Goal: Transaction & Acquisition: Book appointment/travel/reservation

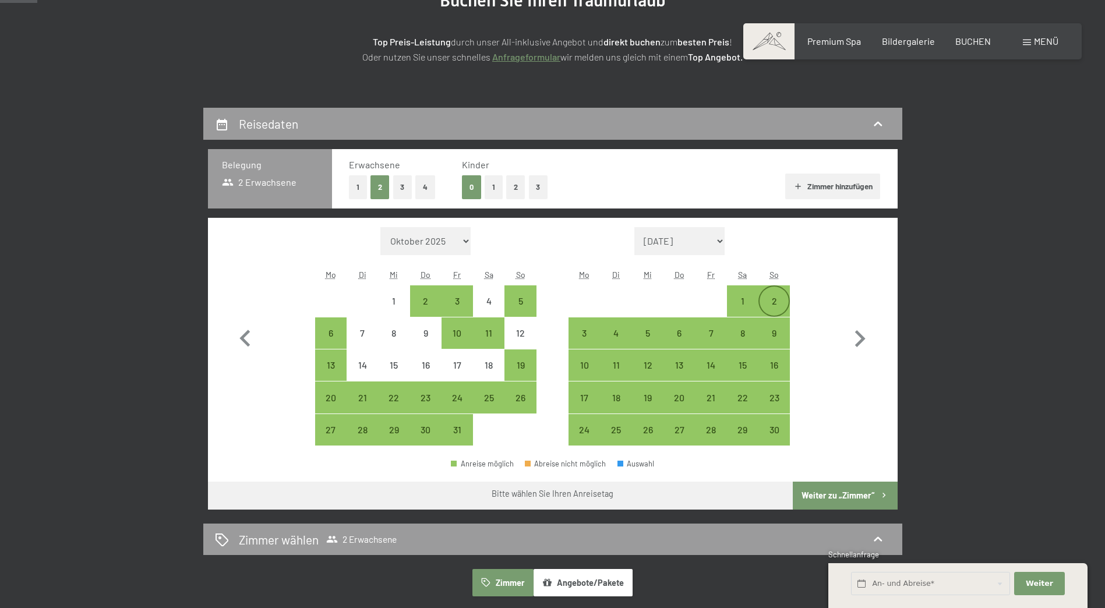
scroll to position [247, 0]
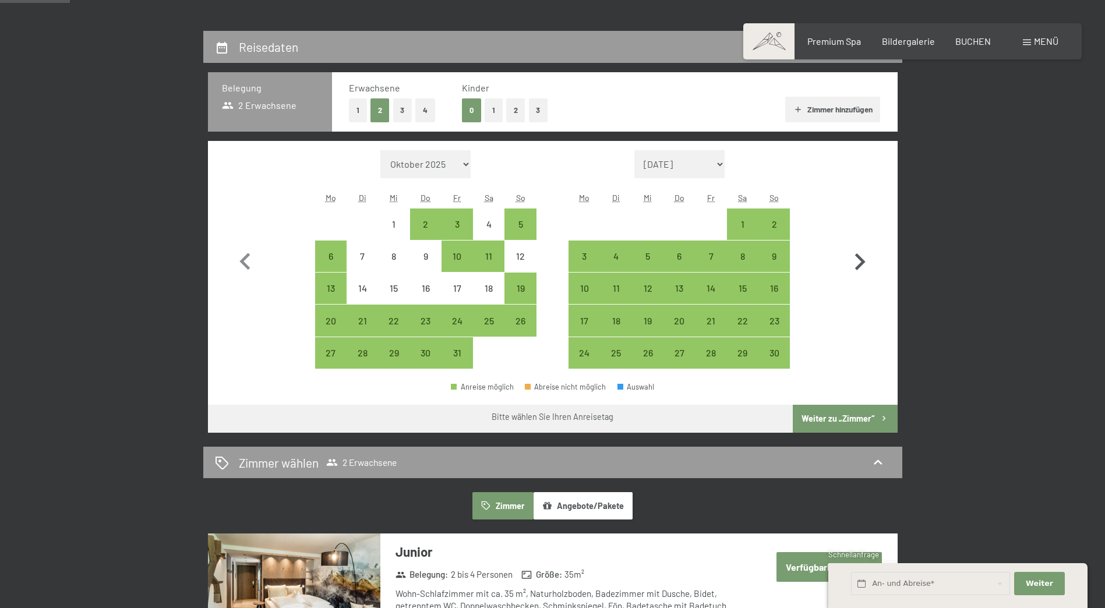
click at [855, 257] on icon "button" at bounding box center [860, 262] width 34 height 34
select select "[DATE]"
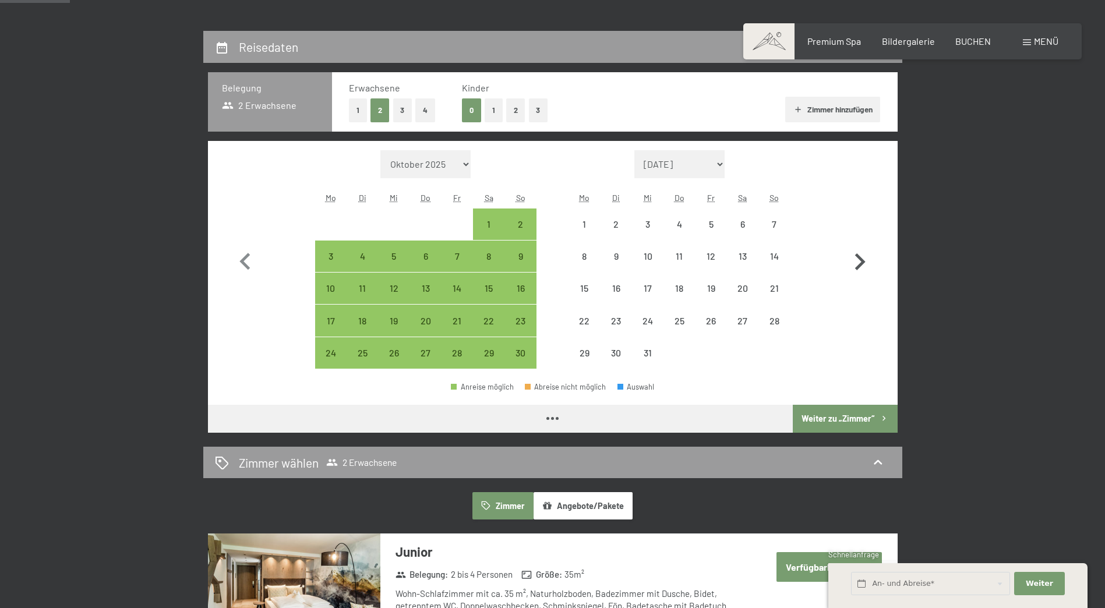
click at [855, 257] on icon "button" at bounding box center [860, 262] width 34 height 34
select select "[DATE]"
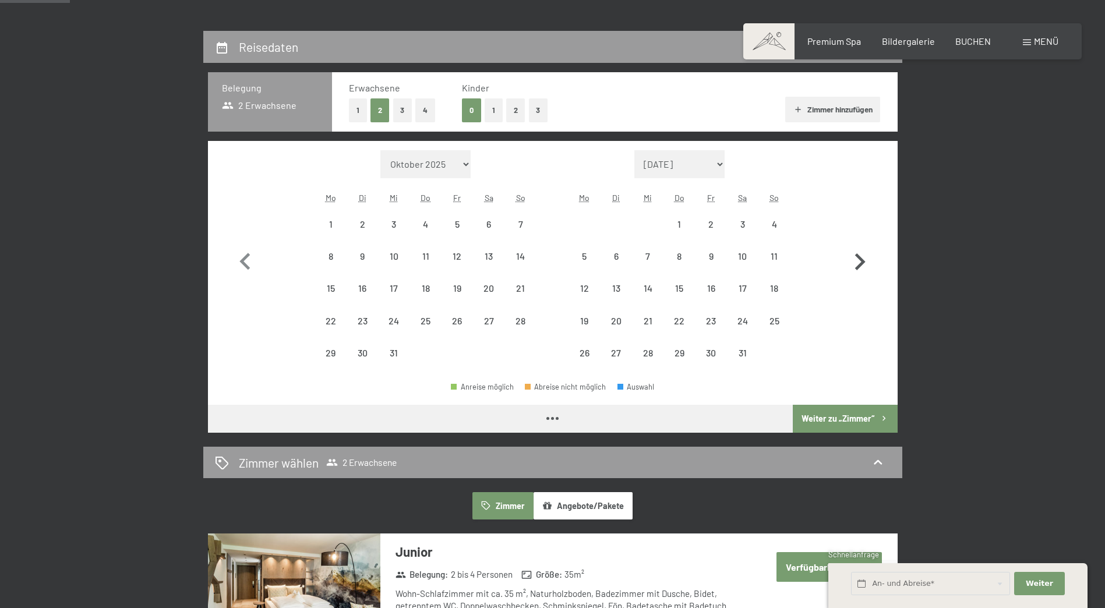
click at [855, 257] on icon "button" at bounding box center [860, 262] width 34 height 34
select select "[DATE]"
click at [855, 257] on icon "button" at bounding box center [860, 262] width 34 height 34
select select "[DATE]"
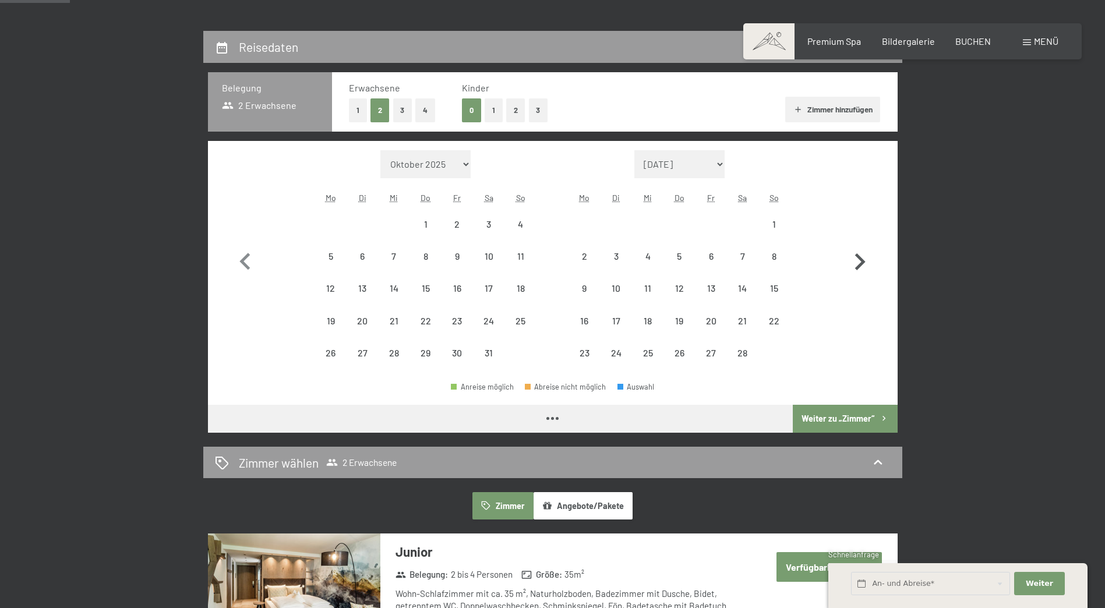
select select "[DATE]"
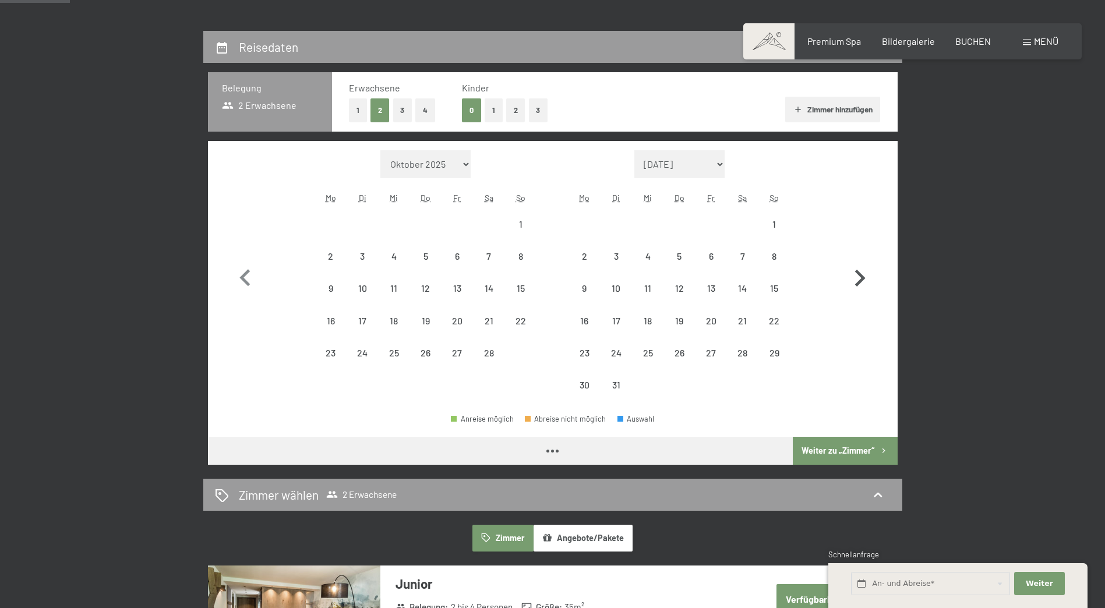
select select "[DATE]"
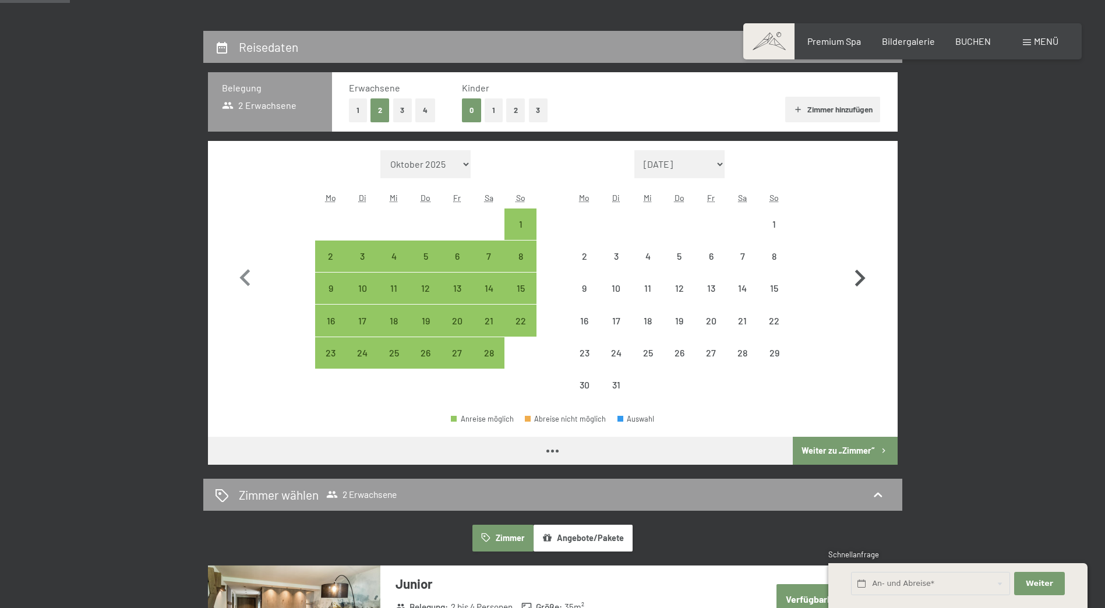
select select "[DATE]"
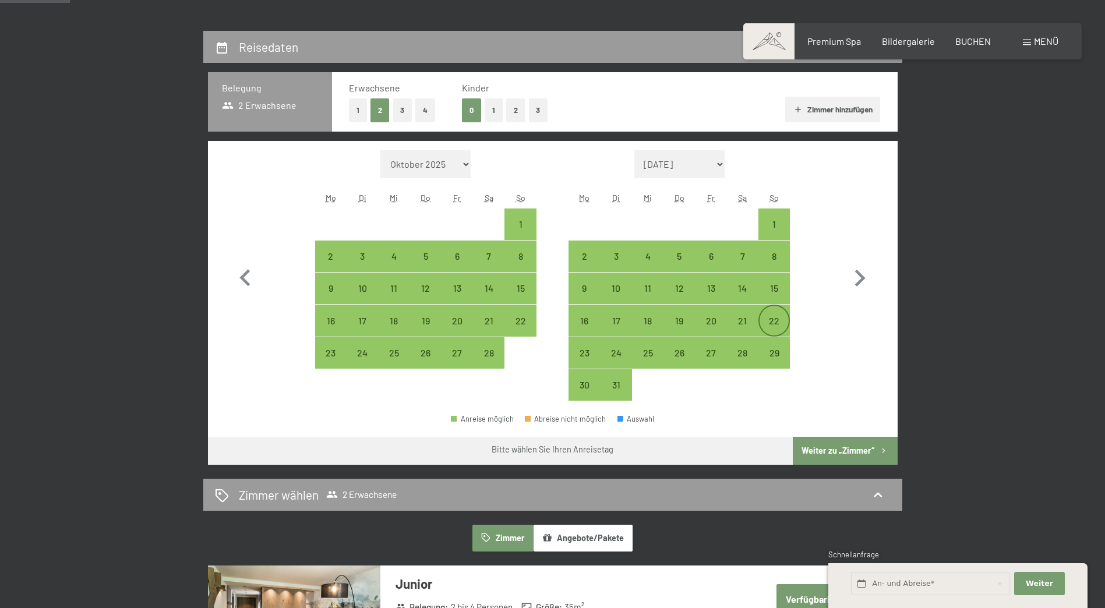
click at [774, 326] on div "22" at bounding box center [774, 330] width 29 height 29
select select "[DATE]"
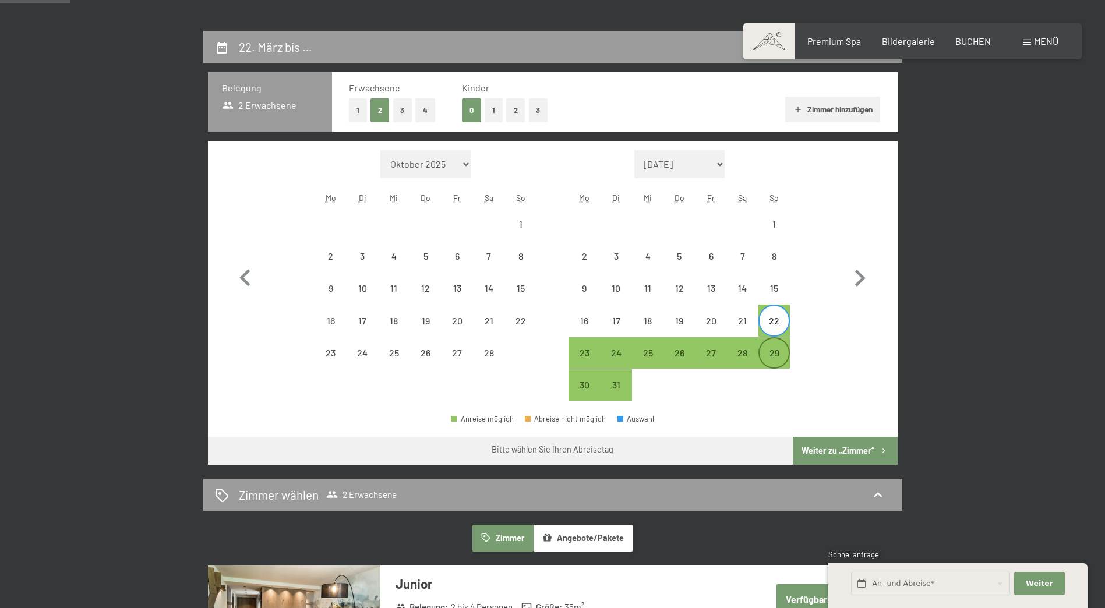
click at [774, 350] on div "29" at bounding box center [774, 362] width 29 height 29
select select "[DATE]"
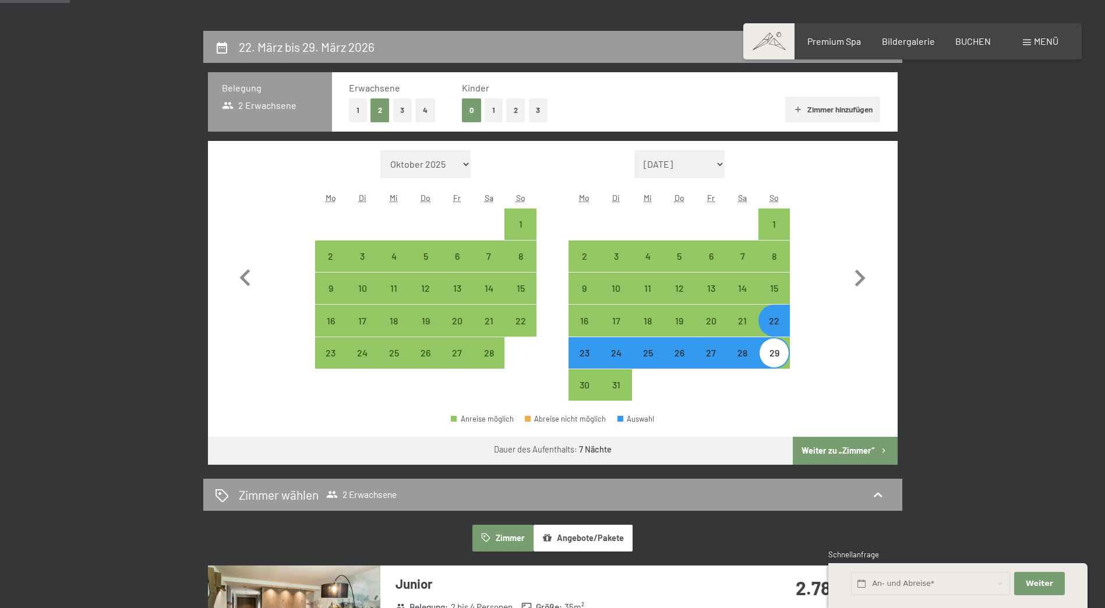
click at [825, 446] on button "Weiter zu „Zimmer“" at bounding box center [845, 451] width 104 height 28
select select "[DATE]"
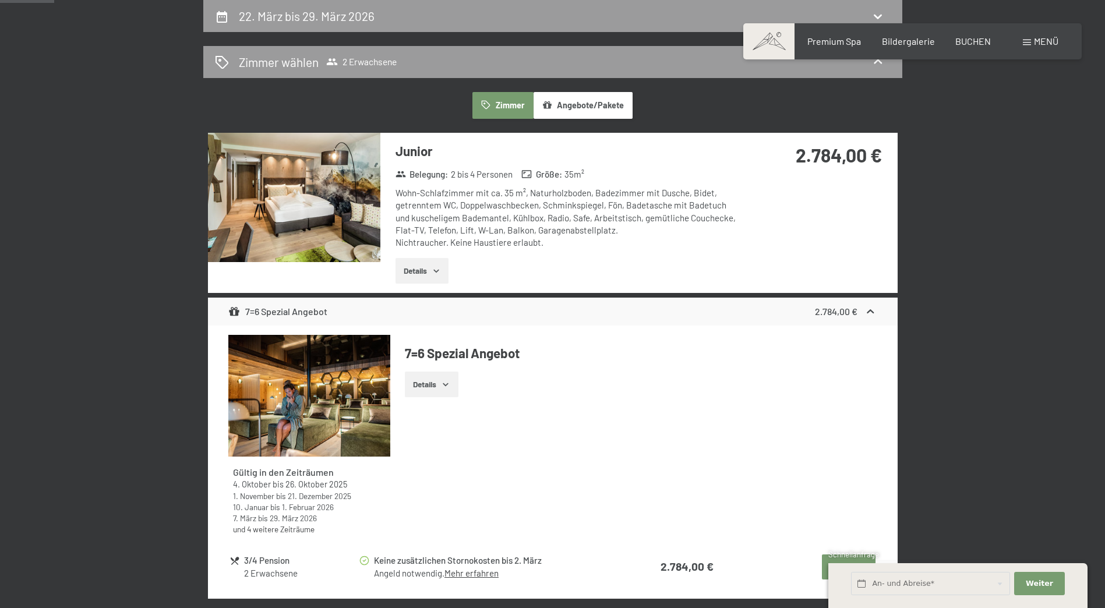
scroll to position [0, 0]
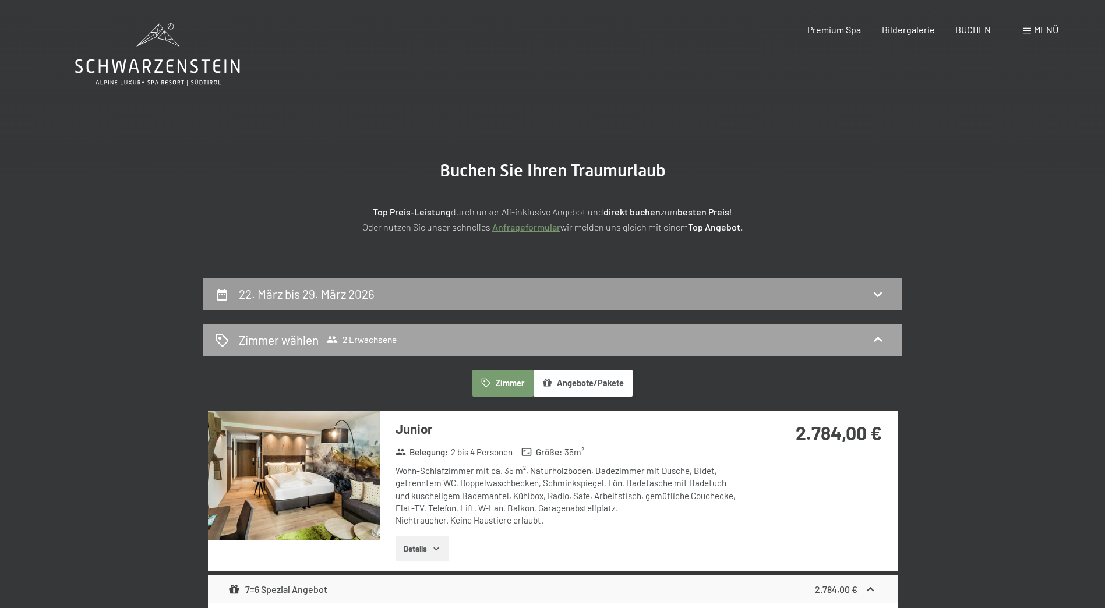
click at [782, 332] on div "Zimmer wählen 2 Erwachsene" at bounding box center [553, 340] width 676 height 17
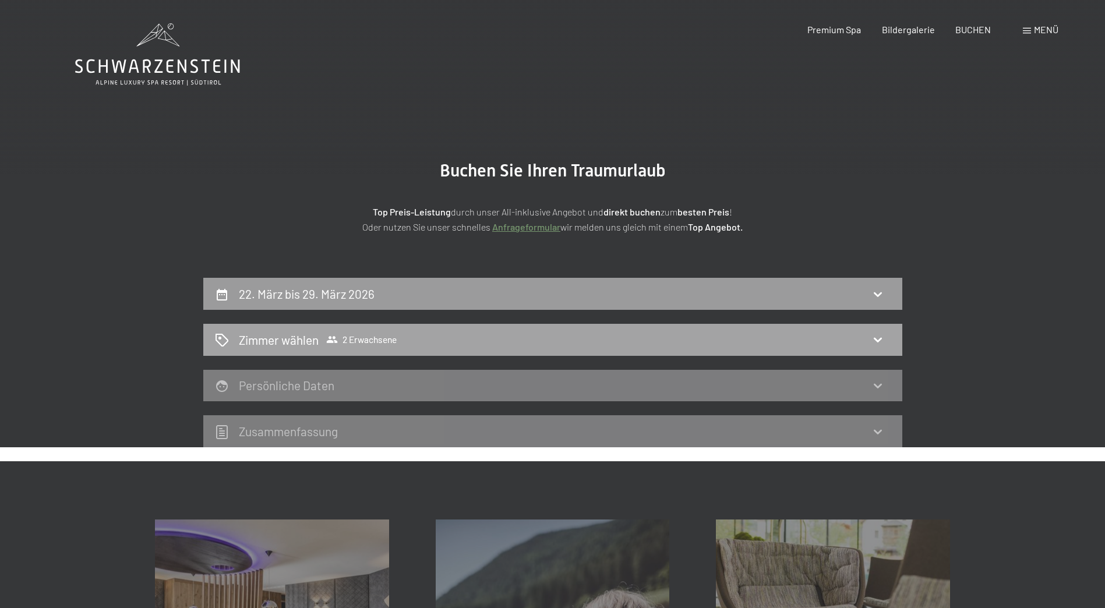
click at [660, 343] on div "Zimmer wählen 2 Erwachsene" at bounding box center [553, 340] width 676 height 17
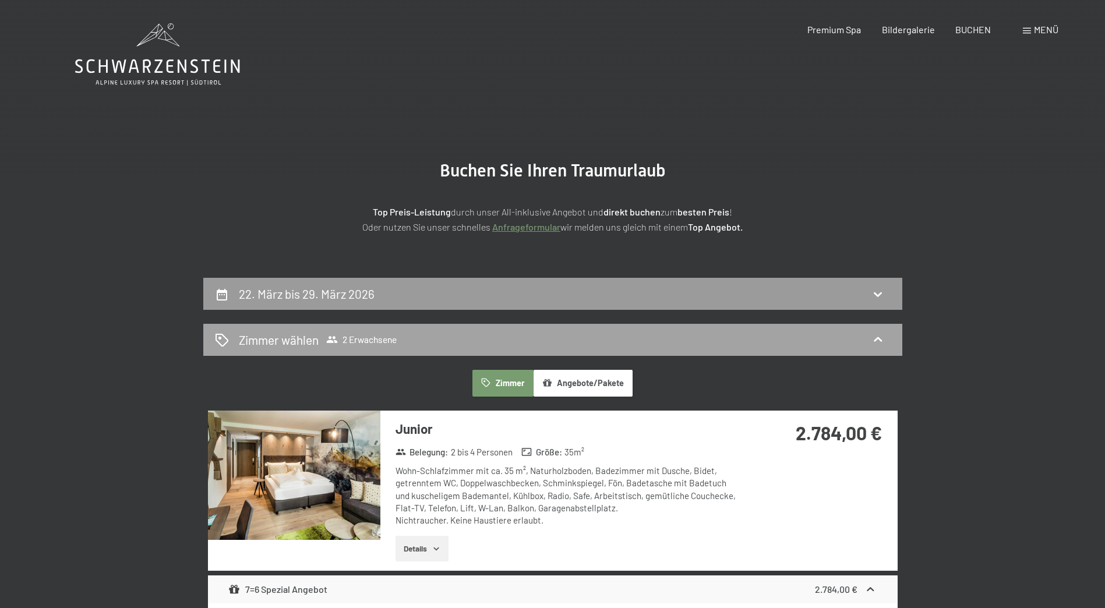
click at [369, 339] on span "2 Erwachsene" at bounding box center [361, 340] width 70 height 12
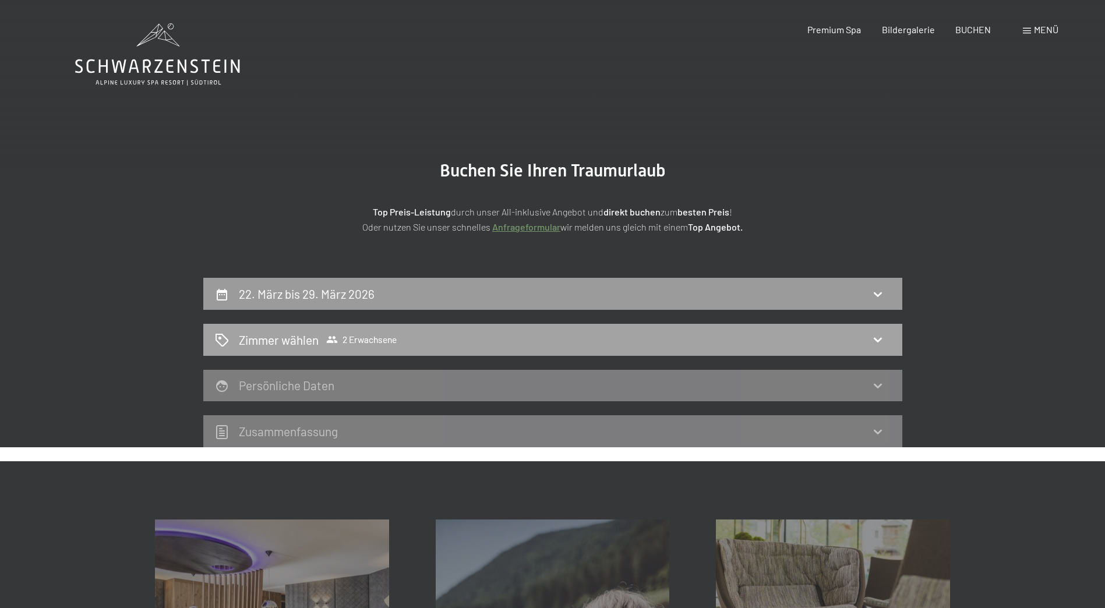
click at [369, 339] on span "2 Erwachsene" at bounding box center [361, 340] width 70 height 12
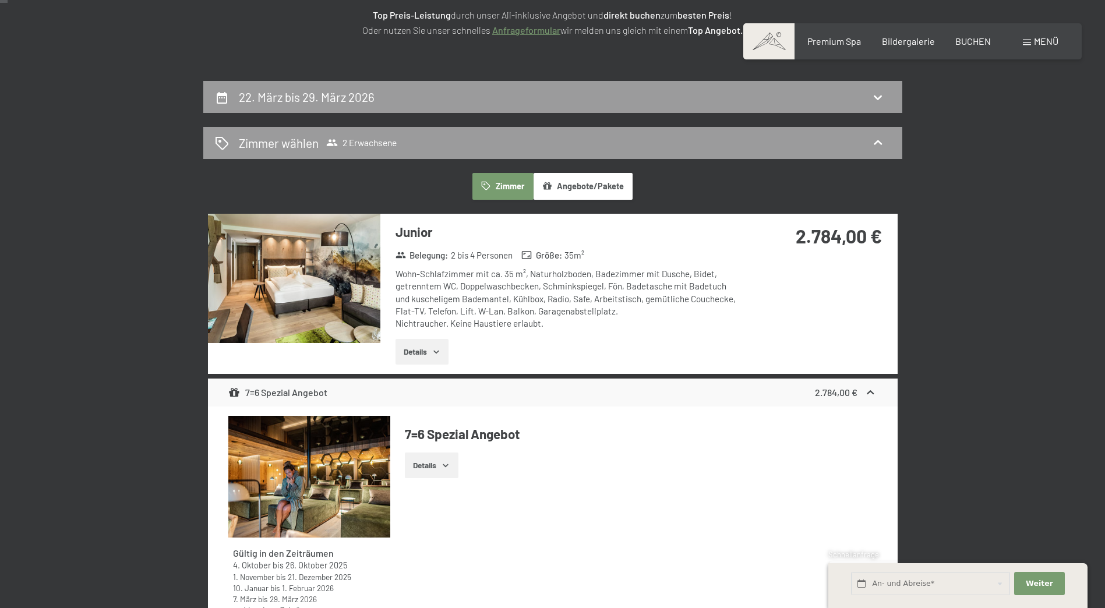
scroll to position [350, 0]
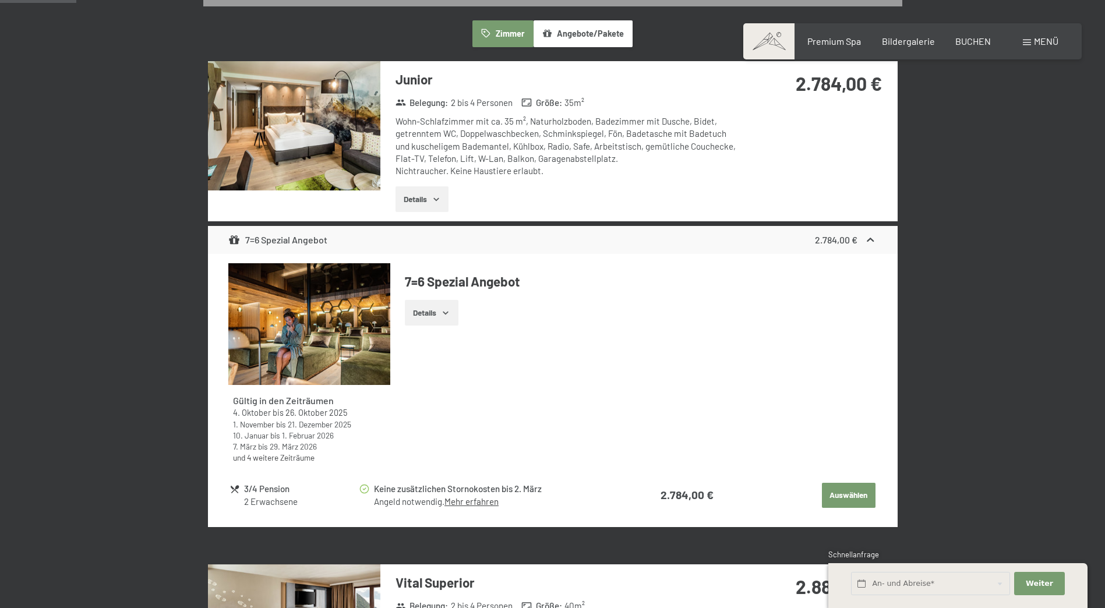
click at [449, 315] on icon "button" at bounding box center [445, 312] width 9 height 9
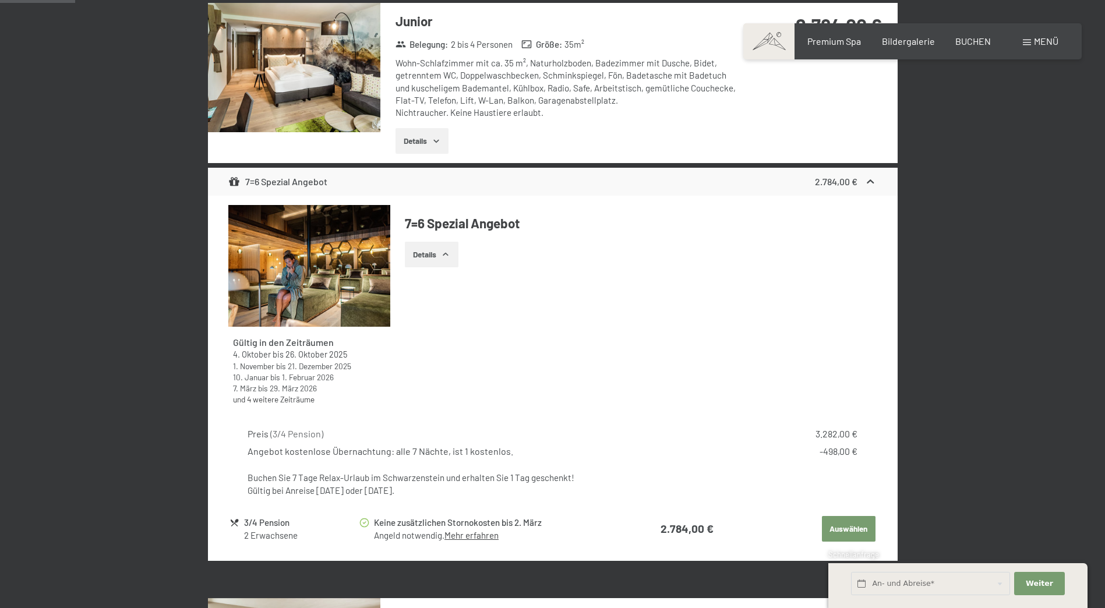
scroll to position [233, 0]
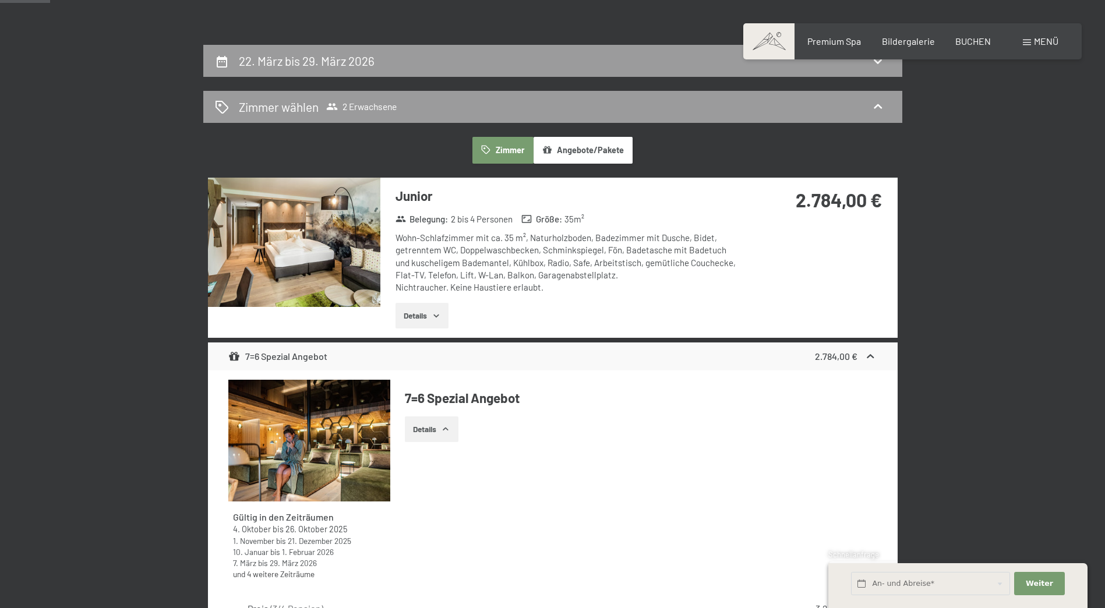
click at [343, 236] on img at bounding box center [294, 242] width 172 height 129
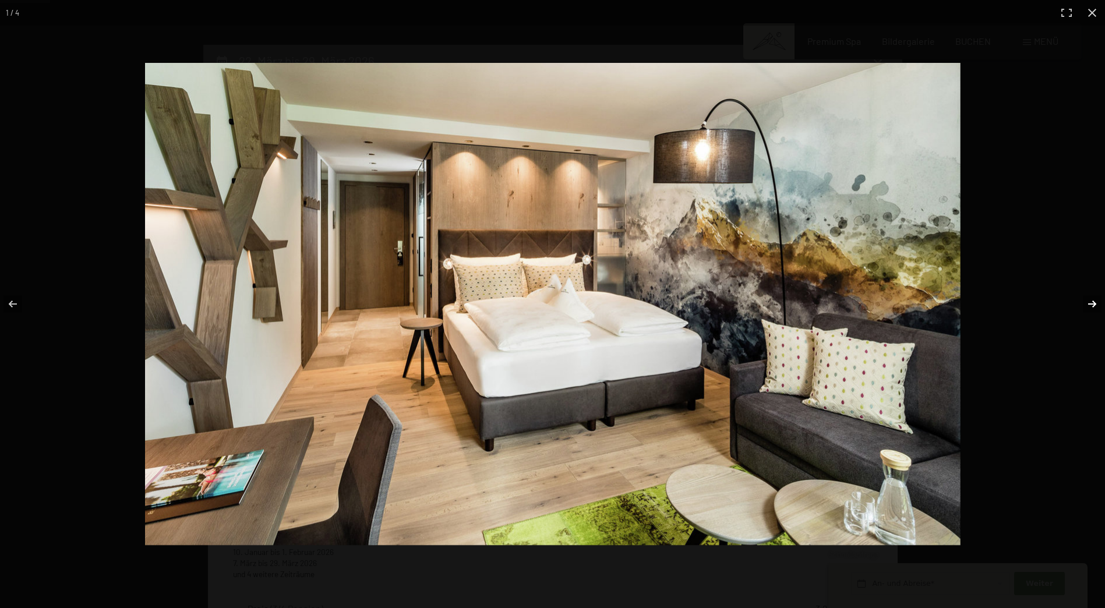
click at [1086, 301] on button "button" at bounding box center [1084, 304] width 41 height 58
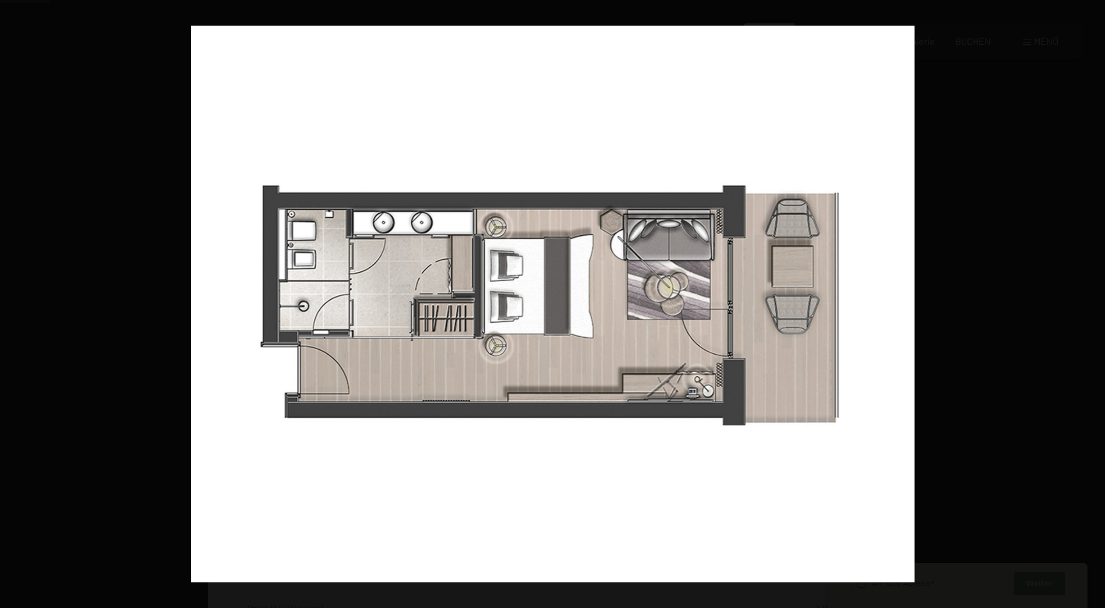
click at [1086, 301] on button "button" at bounding box center [1084, 304] width 41 height 58
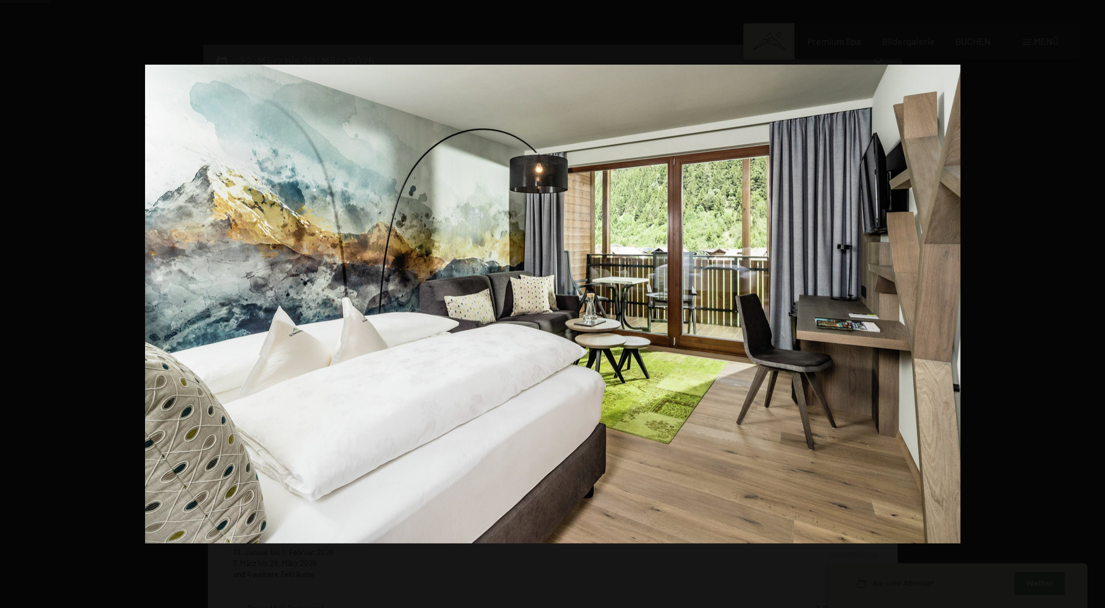
click at [1086, 301] on button "button" at bounding box center [1084, 304] width 41 height 58
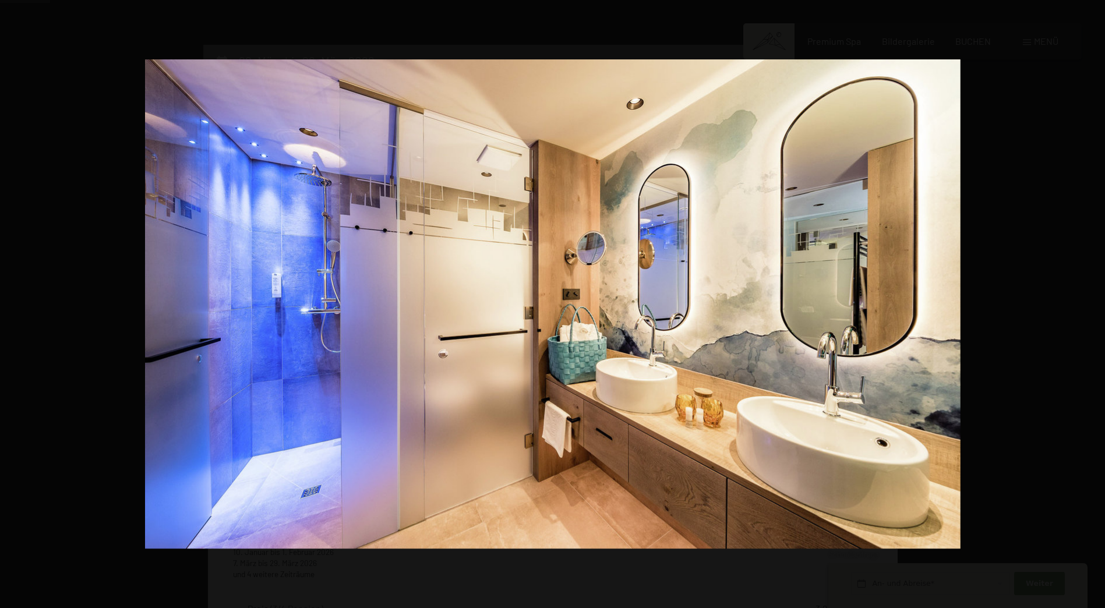
click at [1086, 301] on button "button" at bounding box center [1084, 304] width 41 height 58
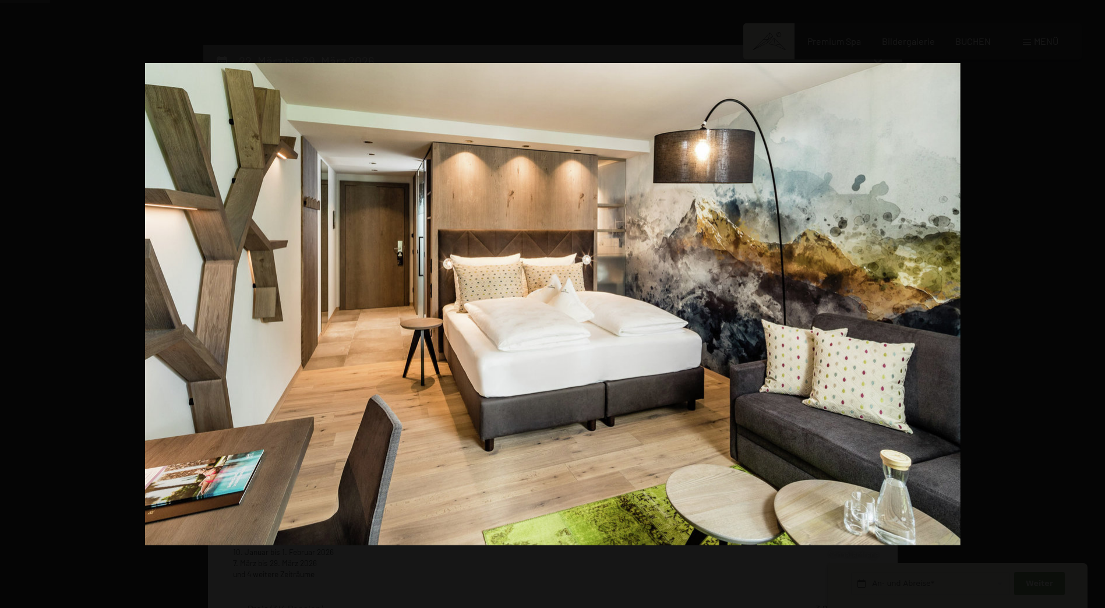
click at [1086, 301] on button "button" at bounding box center [1084, 304] width 41 height 58
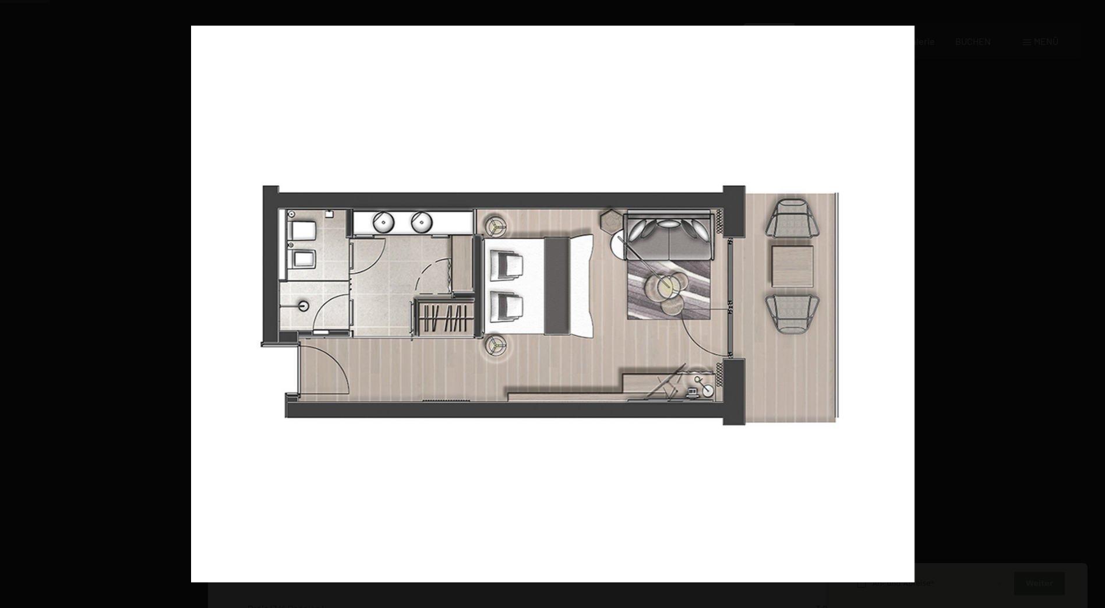
click at [1086, 301] on button "button" at bounding box center [1084, 304] width 41 height 58
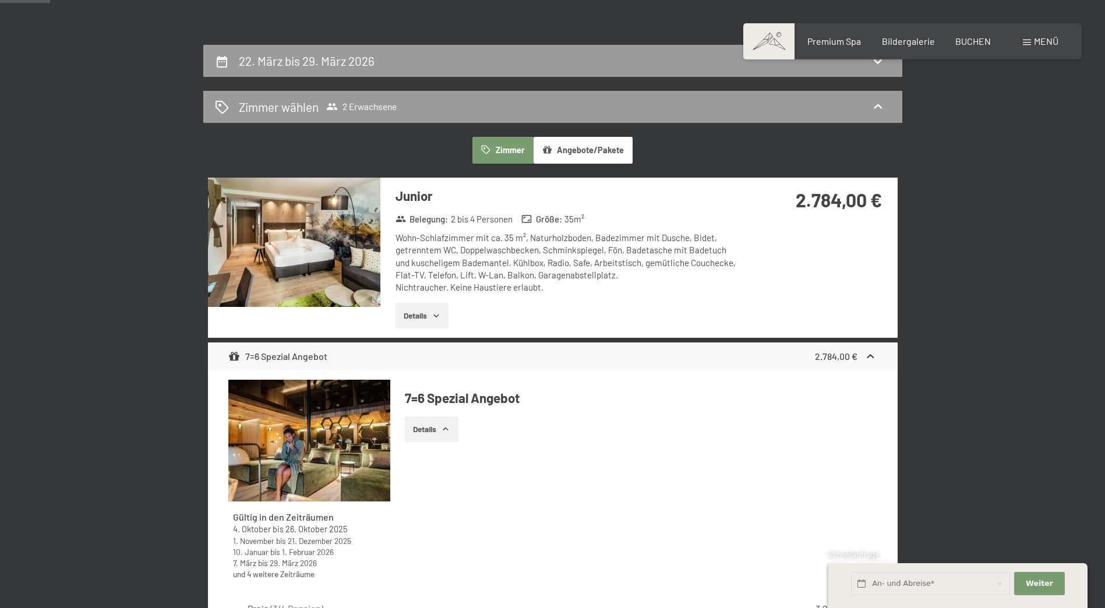
click at [0, 0] on button "button" at bounding box center [0, 0] width 0 height 0
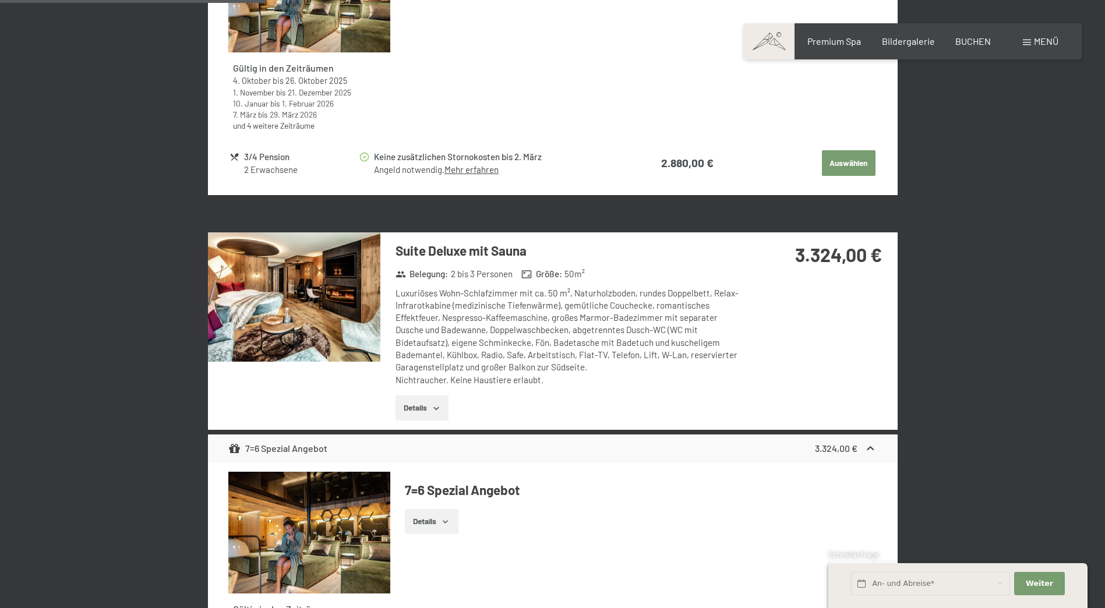
scroll to position [1457, 0]
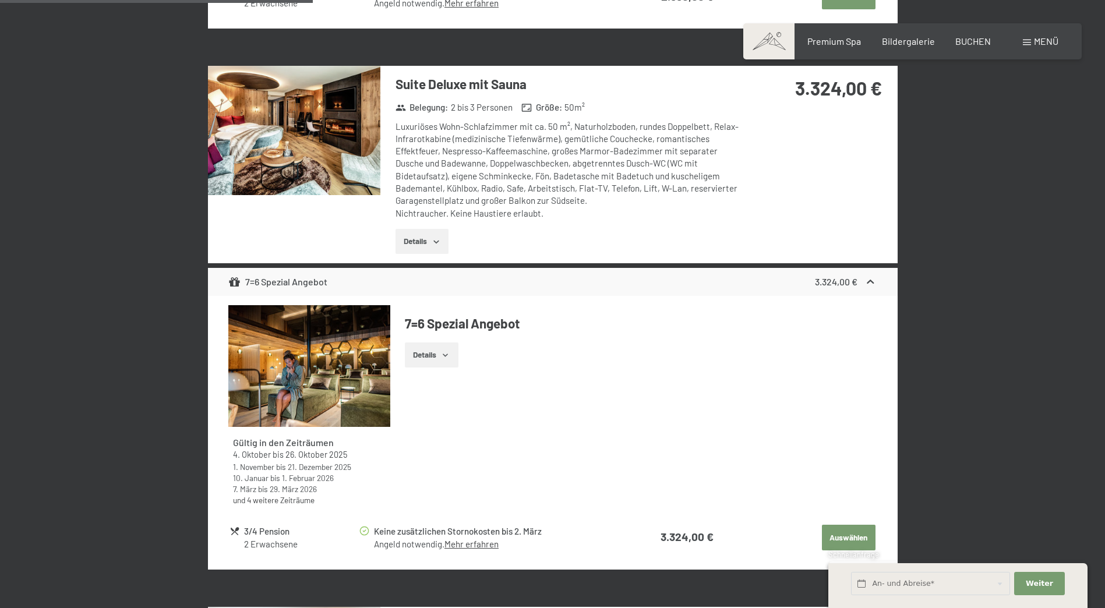
click at [340, 157] on img at bounding box center [294, 130] width 172 height 129
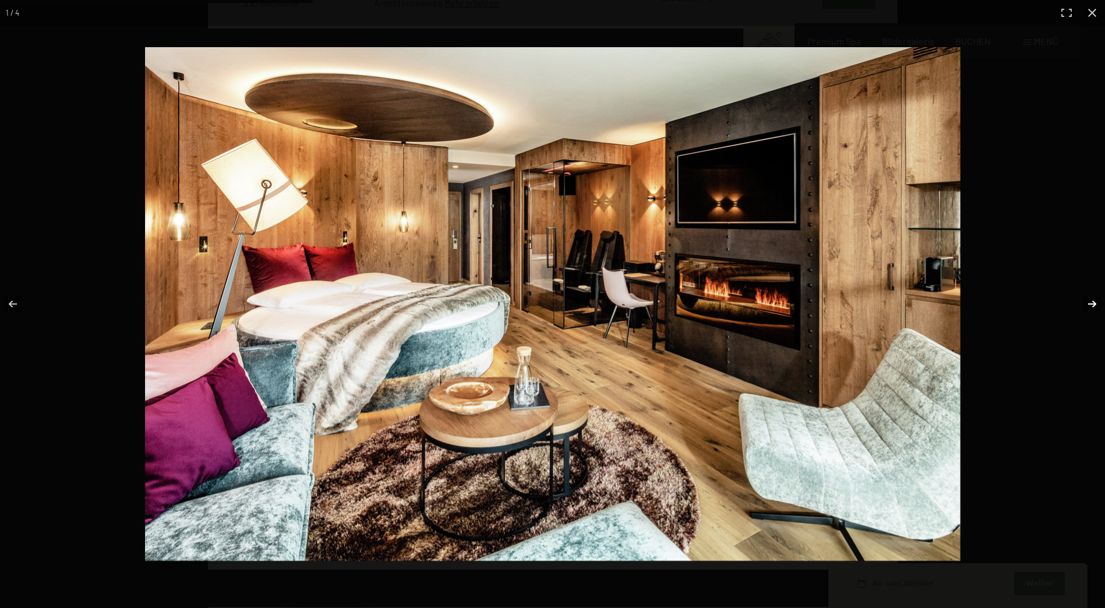
click at [1097, 306] on button "button" at bounding box center [1084, 304] width 41 height 58
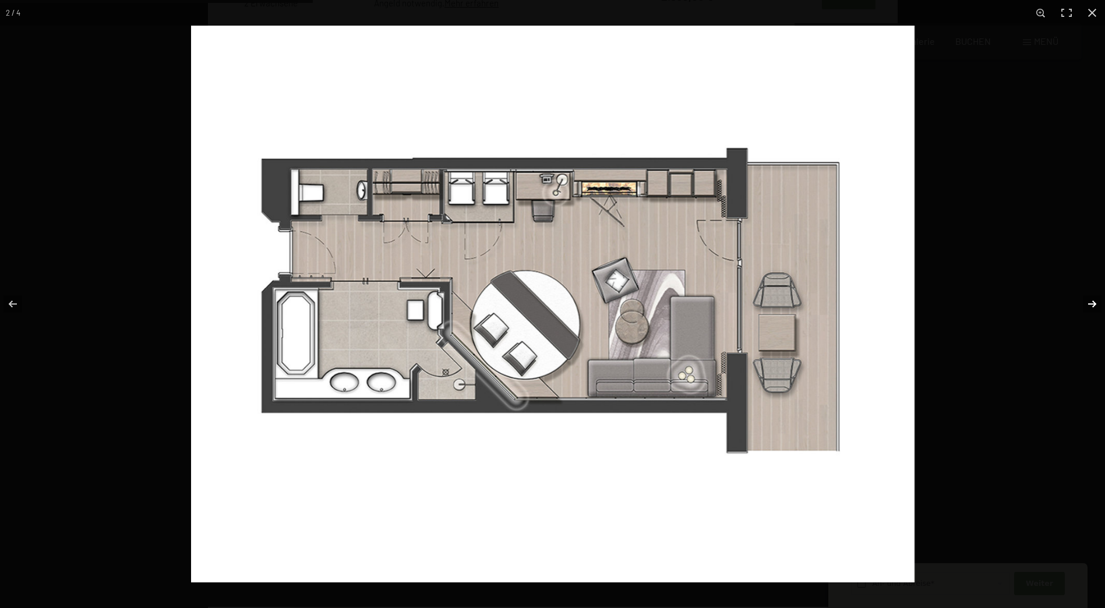
click at [1097, 306] on button "button" at bounding box center [1084, 304] width 41 height 58
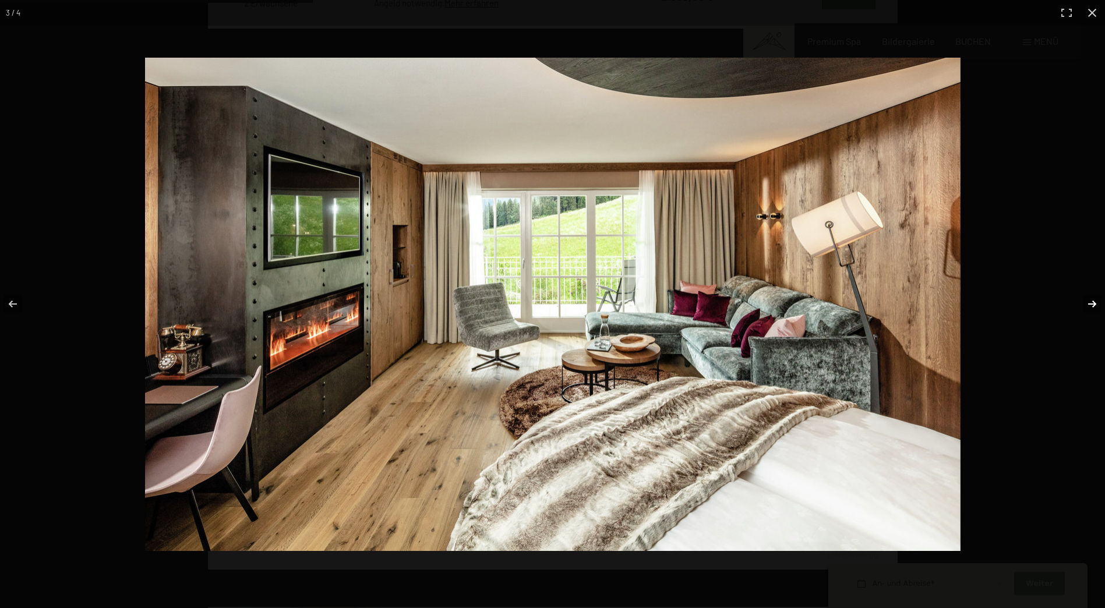
click at [1097, 306] on button "button" at bounding box center [1084, 304] width 41 height 58
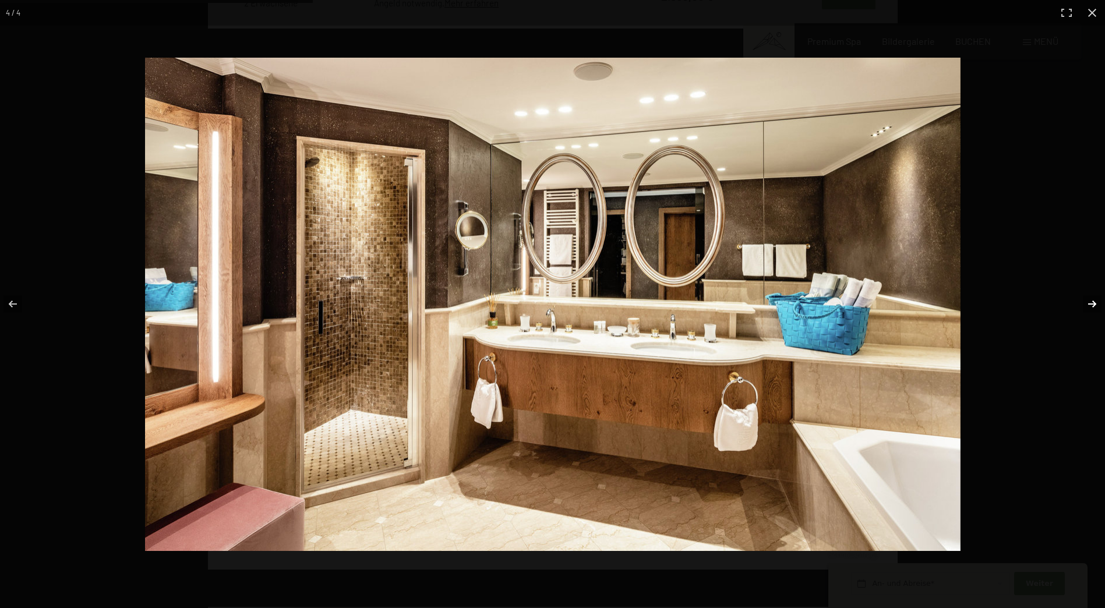
click at [1097, 306] on button "button" at bounding box center [1084, 304] width 41 height 58
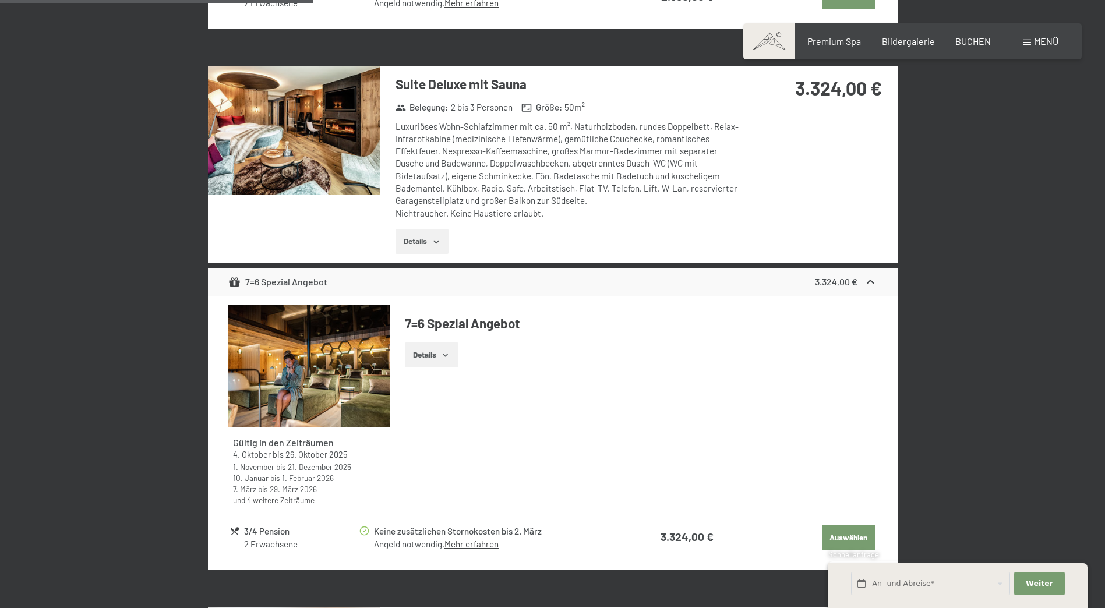
click at [0, 0] on button "button" at bounding box center [0, 0] width 0 height 0
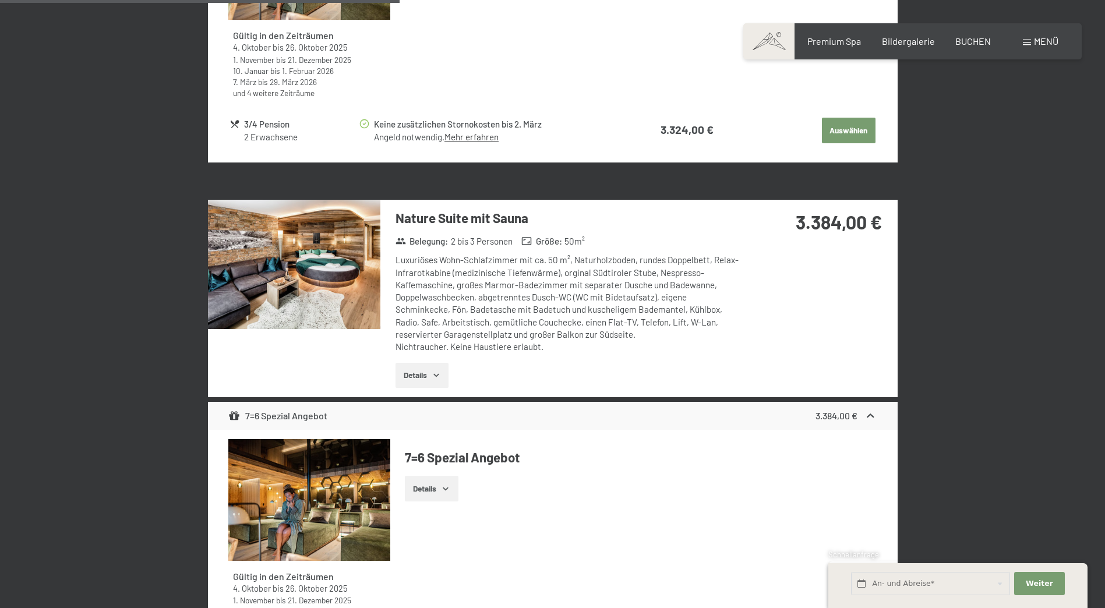
scroll to position [1864, 0]
click at [350, 256] on img at bounding box center [294, 263] width 172 height 129
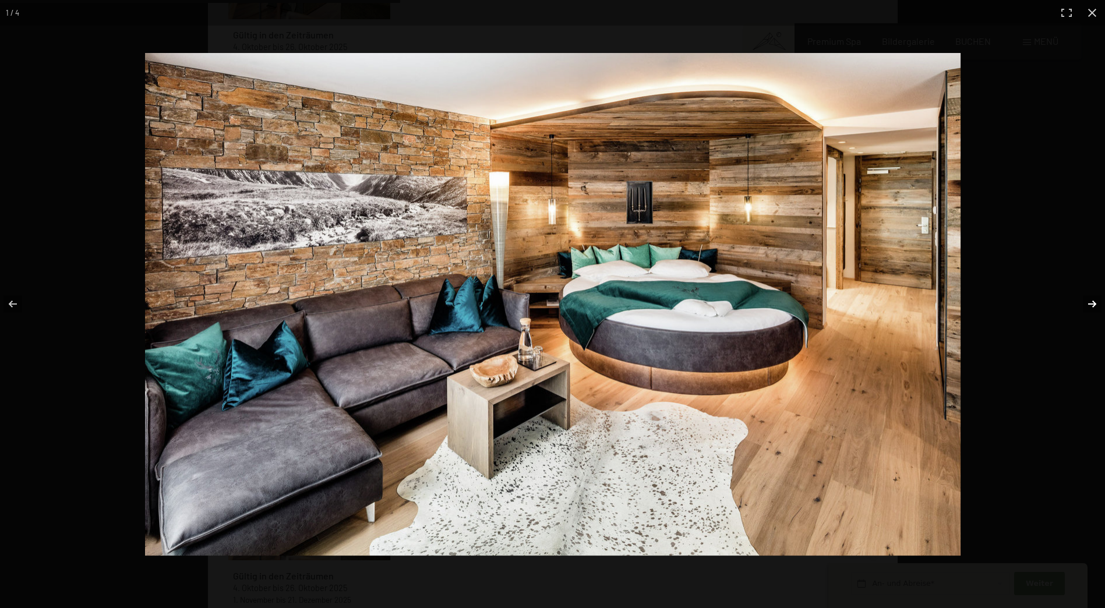
click at [1076, 301] on button "button" at bounding box center [1084, 304] width 41 height 58
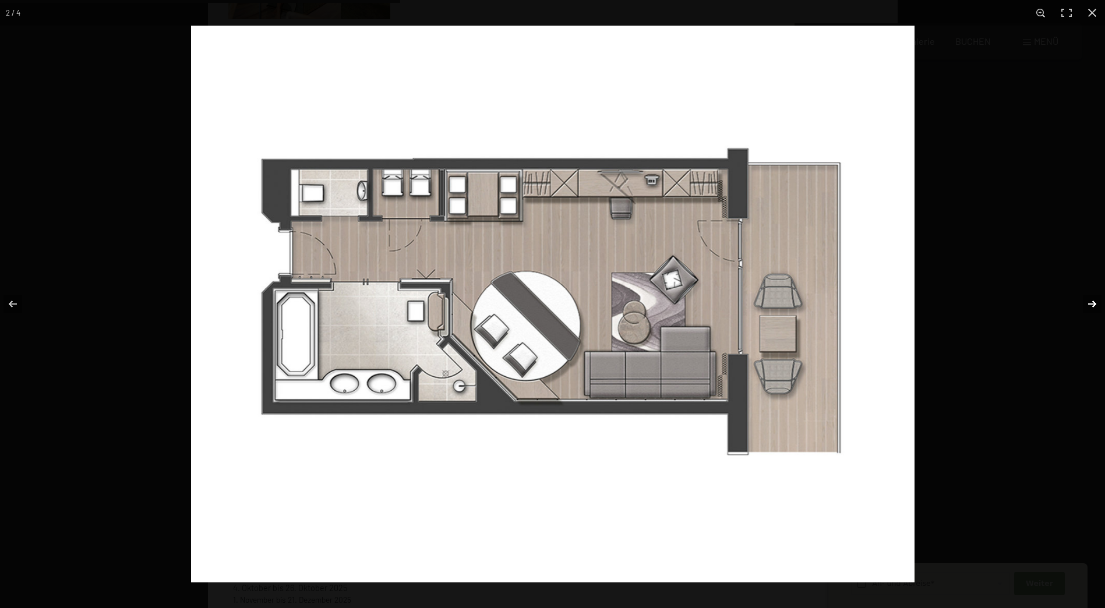
click at [1076, 301] on button "button" at bounding box center [1084, 304] width 41 height 58
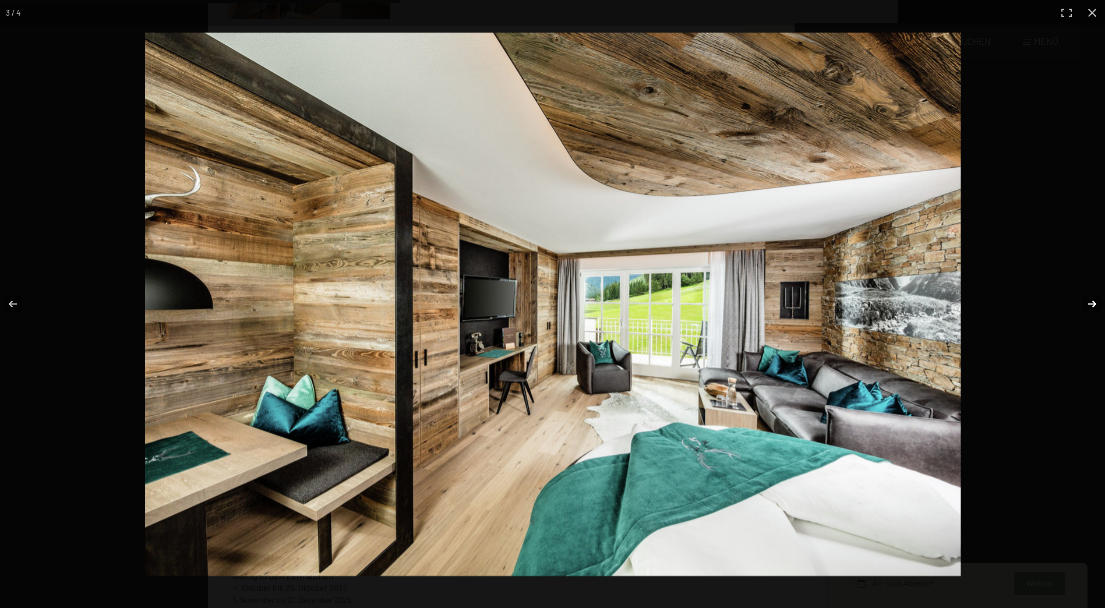
click at [1076, 301] on button "button" at bounding box center [1084, 304] width 41 height 58
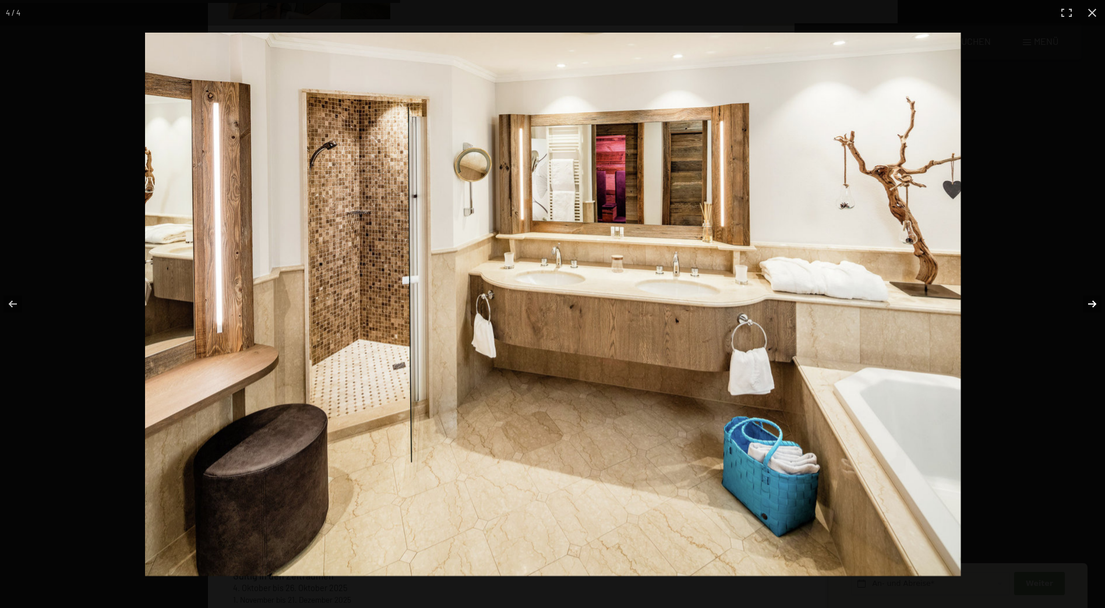
click at [1076, 301] on button "button" at bounding box center [1084, 304] width 41 height 58
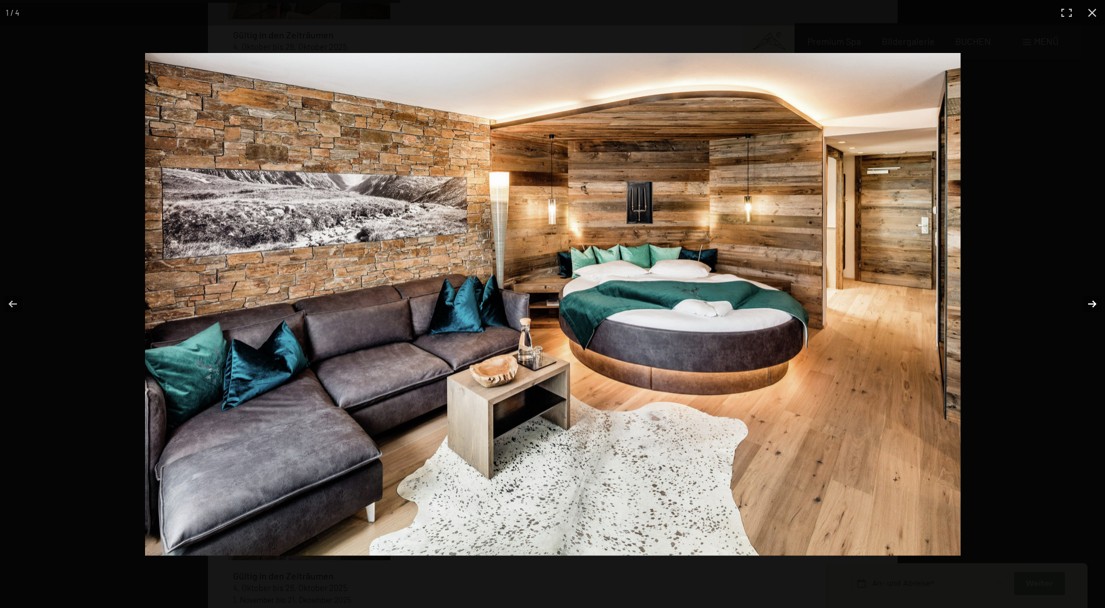
click at [1076, 301] on button "button" at bounding box center [1084, 304] width 41 height 58
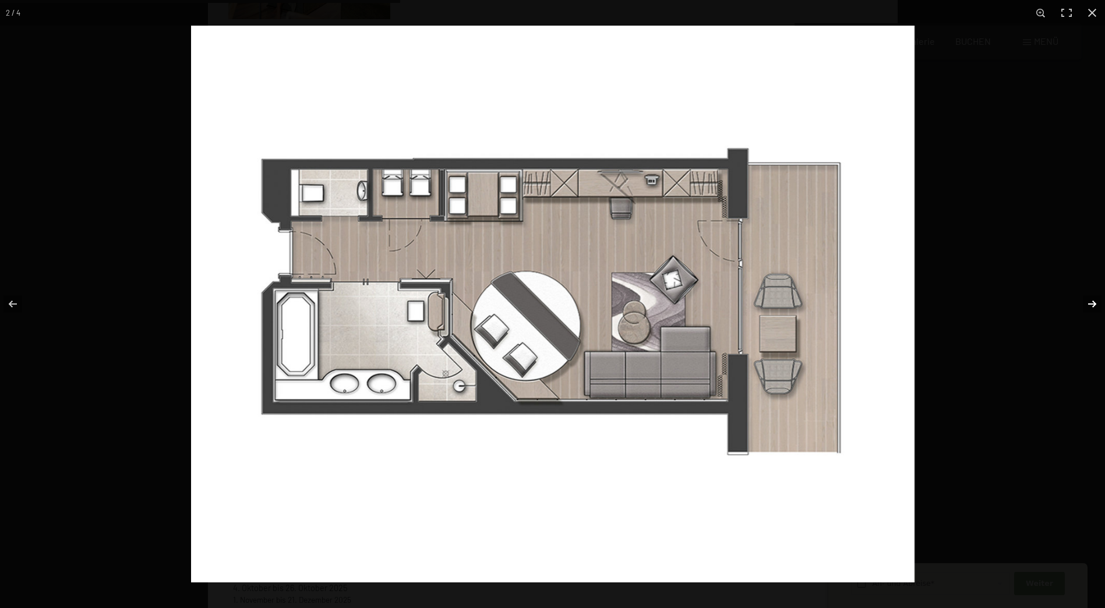
click at [1076, 301] on button "button" at bounding box center [1084, 304] width 41 height 58
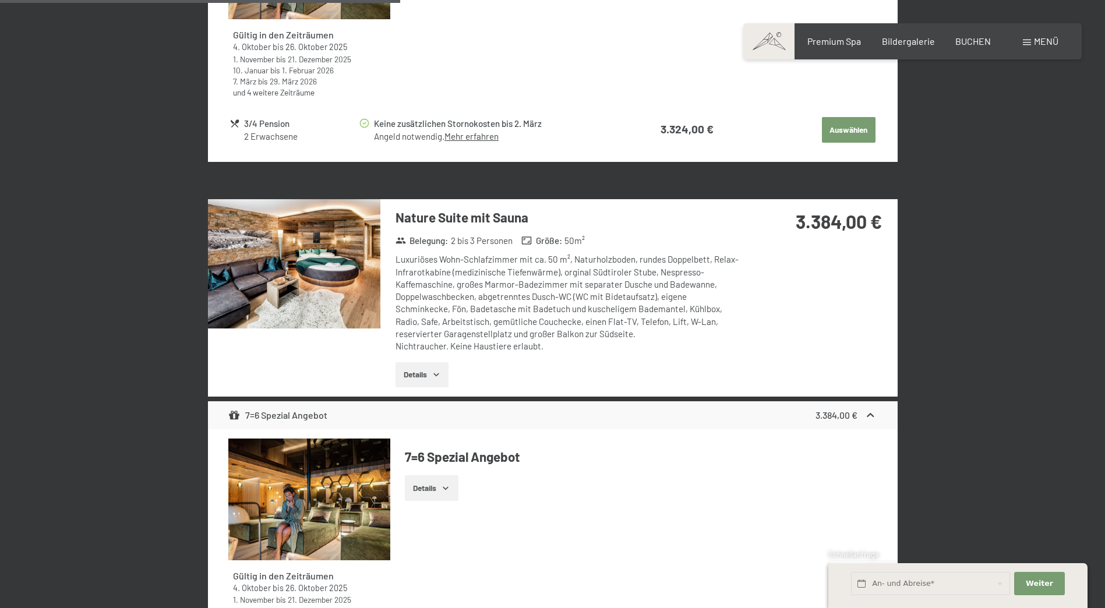
click at [0, 0] on button "button" at bounding box center [0, 0] width 0 height 0
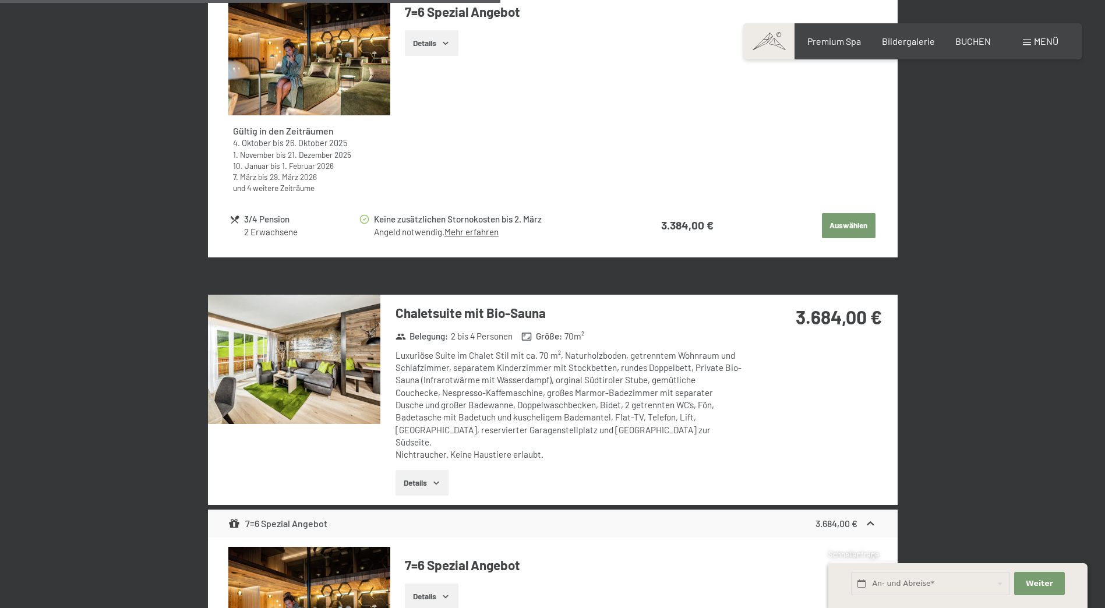
scroll to position [2331, 0]
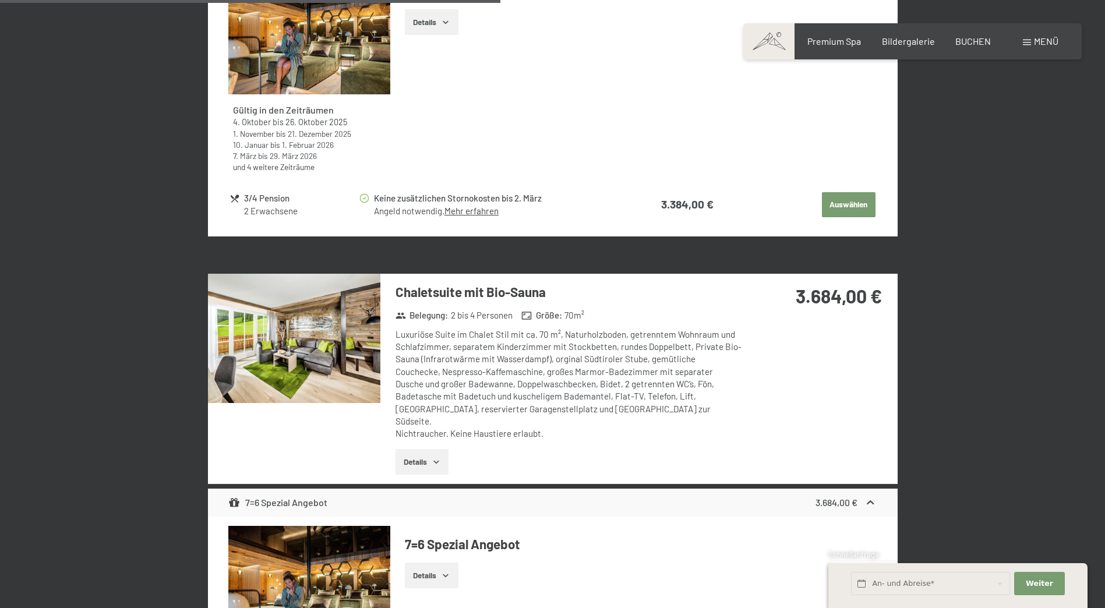
click at [350, 354] on img at bounding box center [294, 338] width 172 height 129
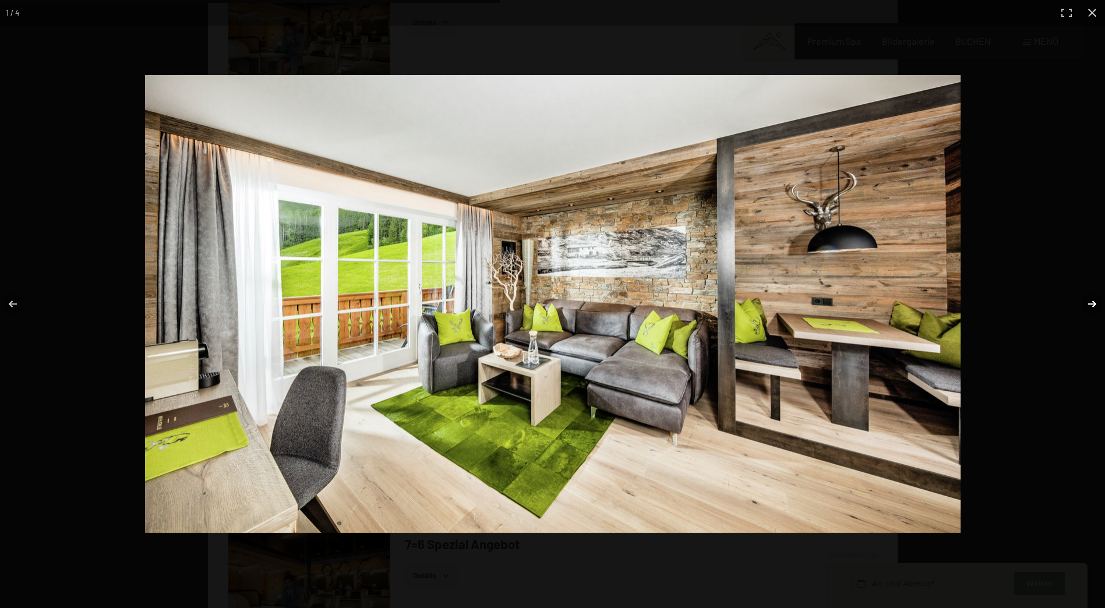
click at [1095, 301] on button "button" at bounding box center [1084, 304] width 41 height 58
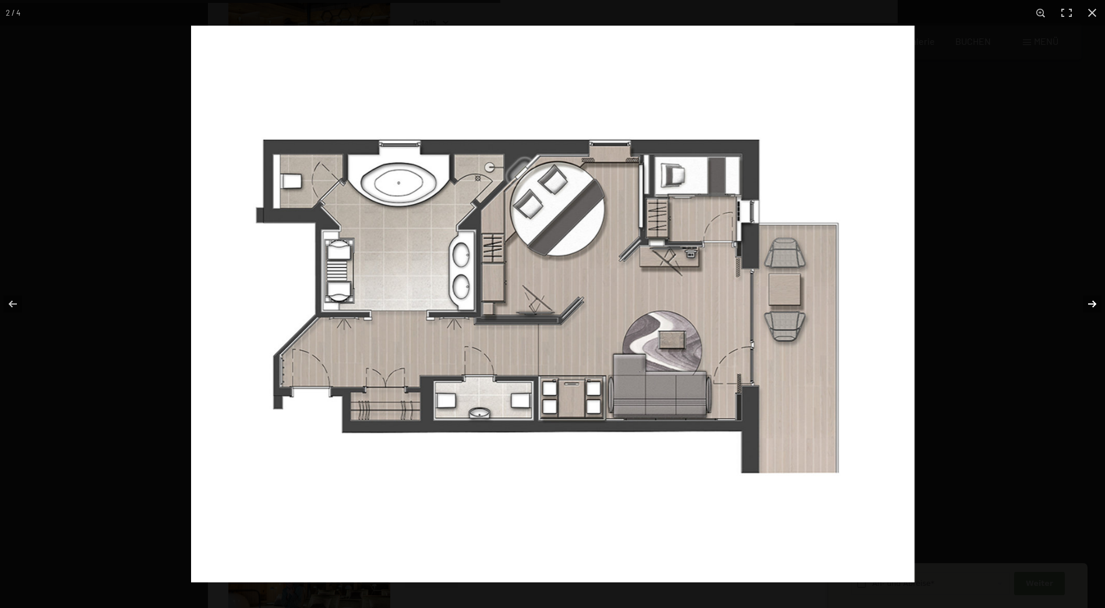
click at [1095, 301] on button "button" at bounding box center [1084, 304] width 41 height 58
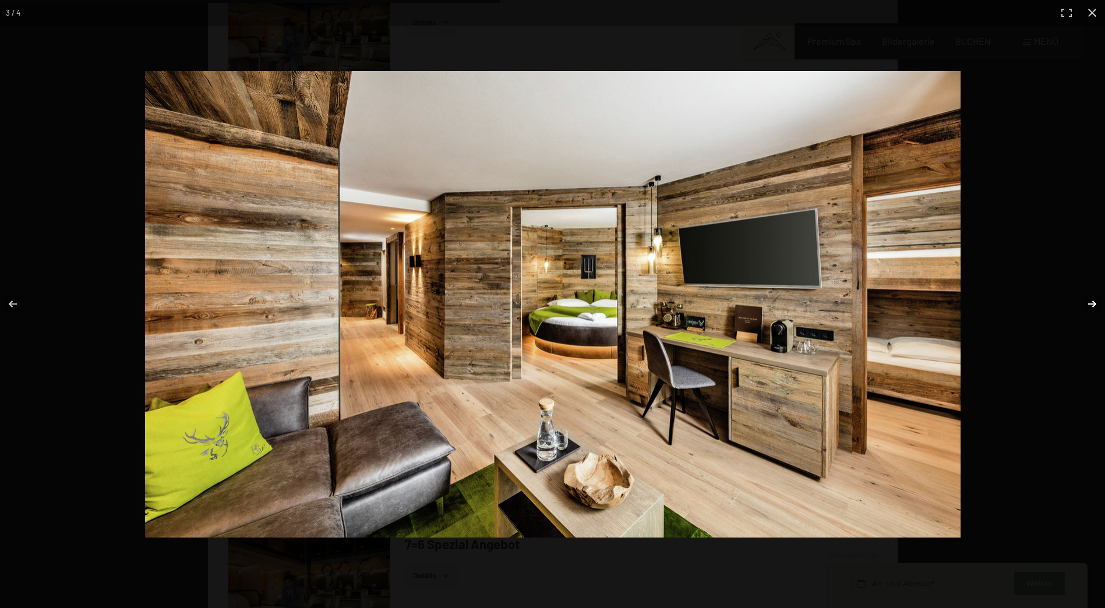
click at [1095, 301] on button "button" at bounding box center [1084, 304] width 41 height 58
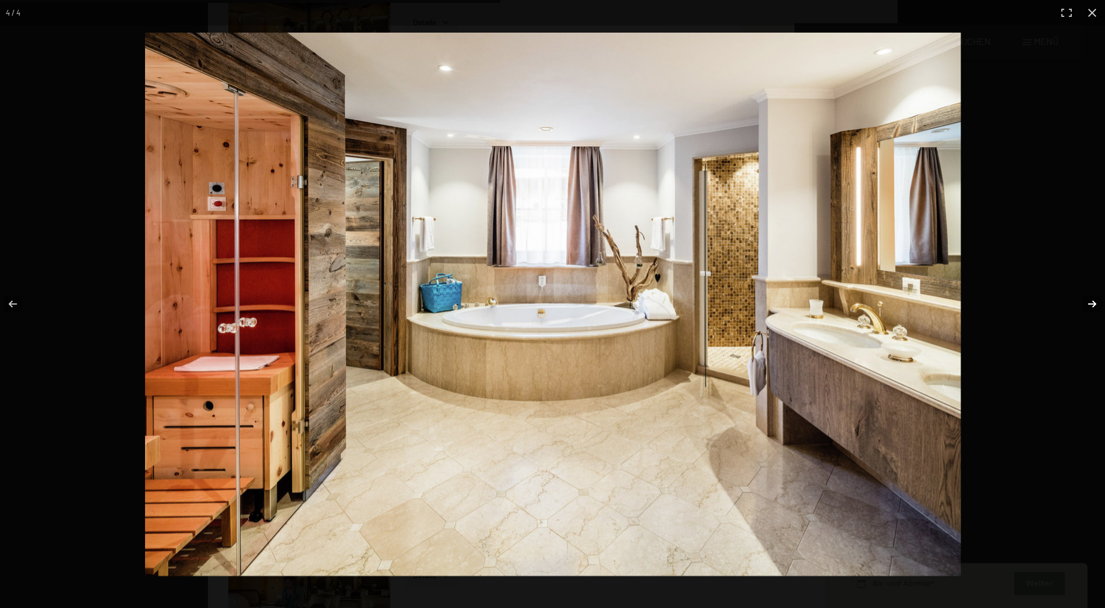
click at [1095, 301] on button "button" at bounding box center [1084, 304] width 41 height 58
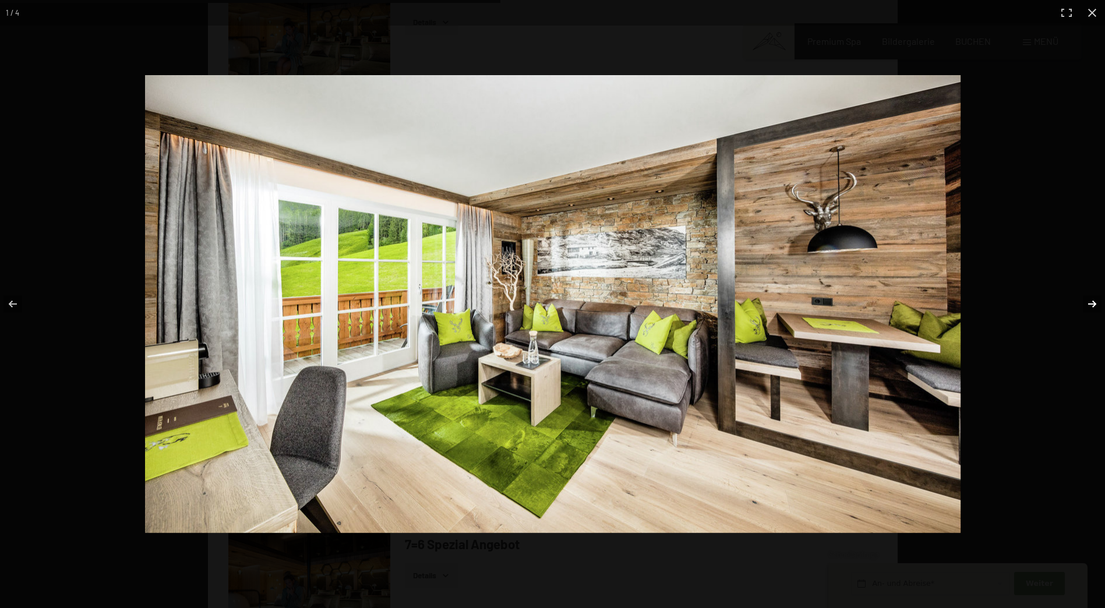
click at [1095, 301] on button "button" at bounding box center [1084, 304] width 41 height 58
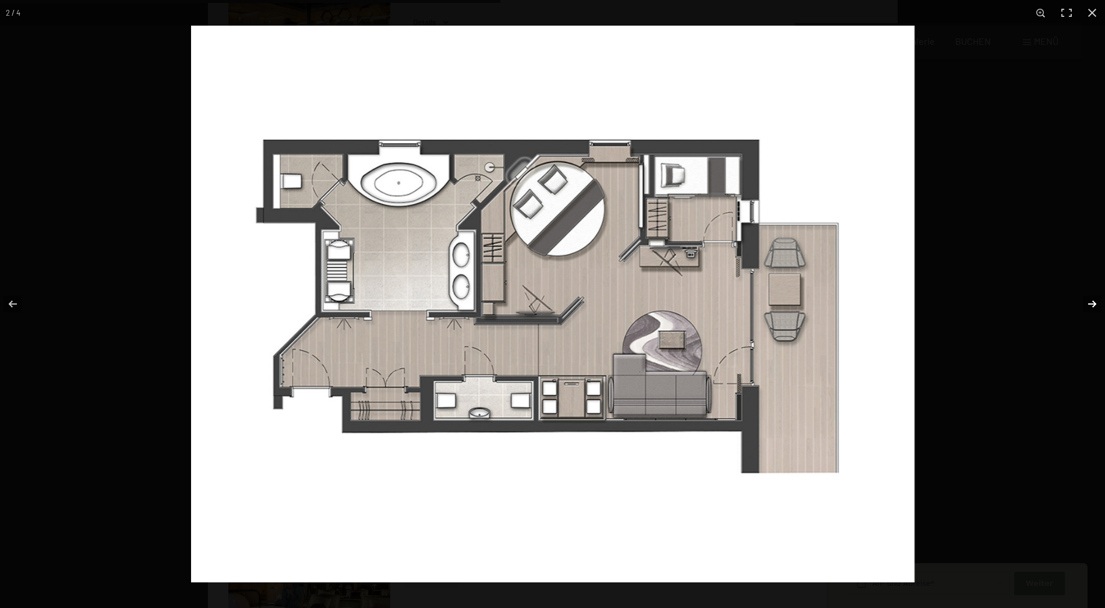
click at [1095, 301] on button "button" at bounding box center [1084, 304] width 41 height 58
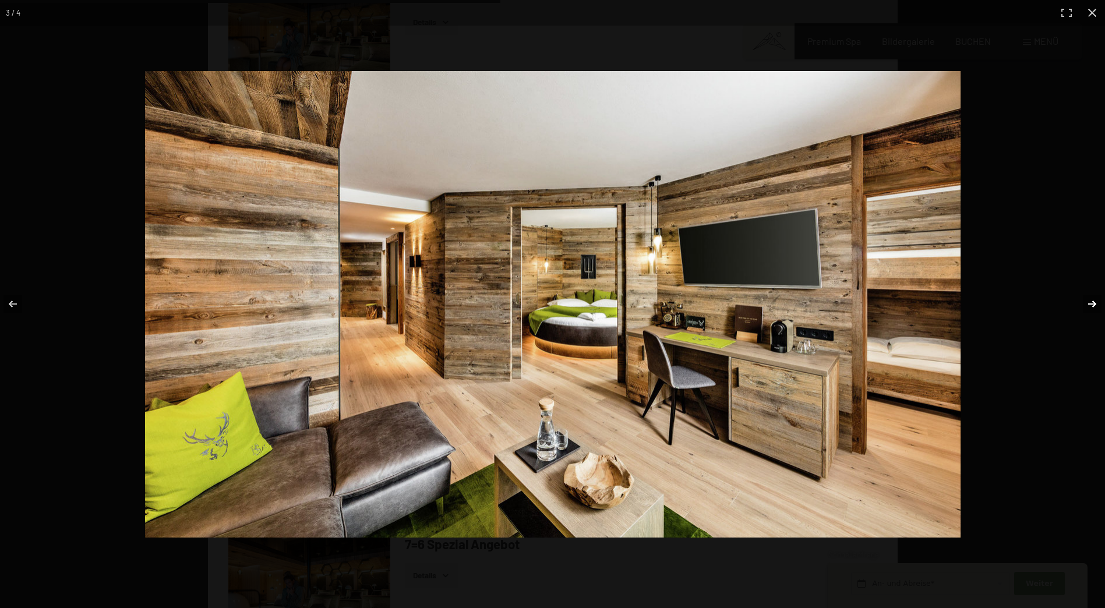
click at [1095, 301] on button "button" at bounding box center [1084, 304] width 41 height 58
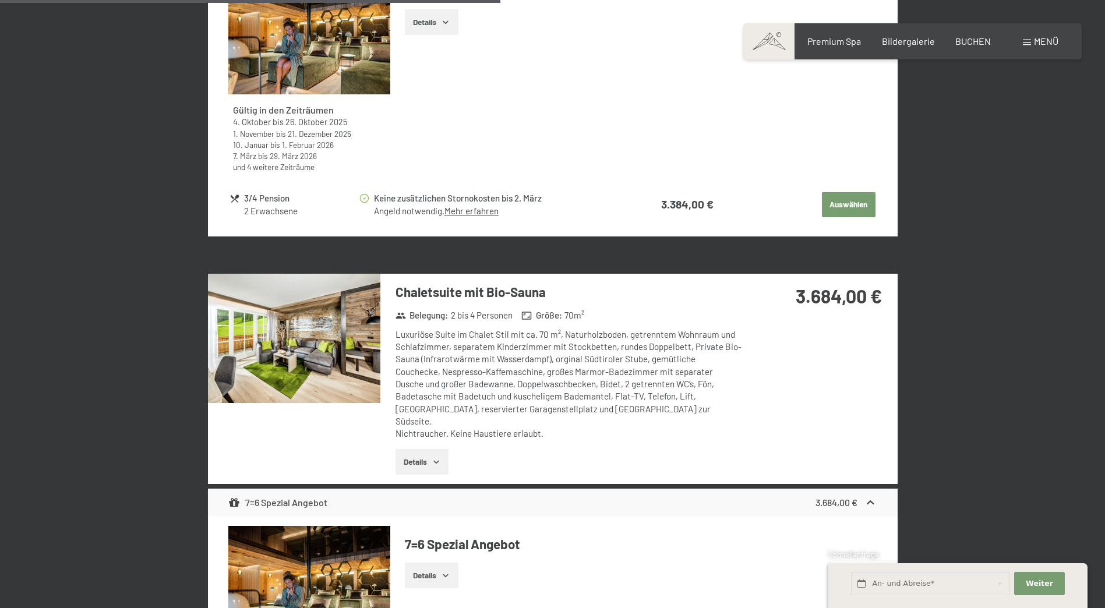
click at [0, 0] on button "button" at bounding box center [0, 0] width 0 height 0
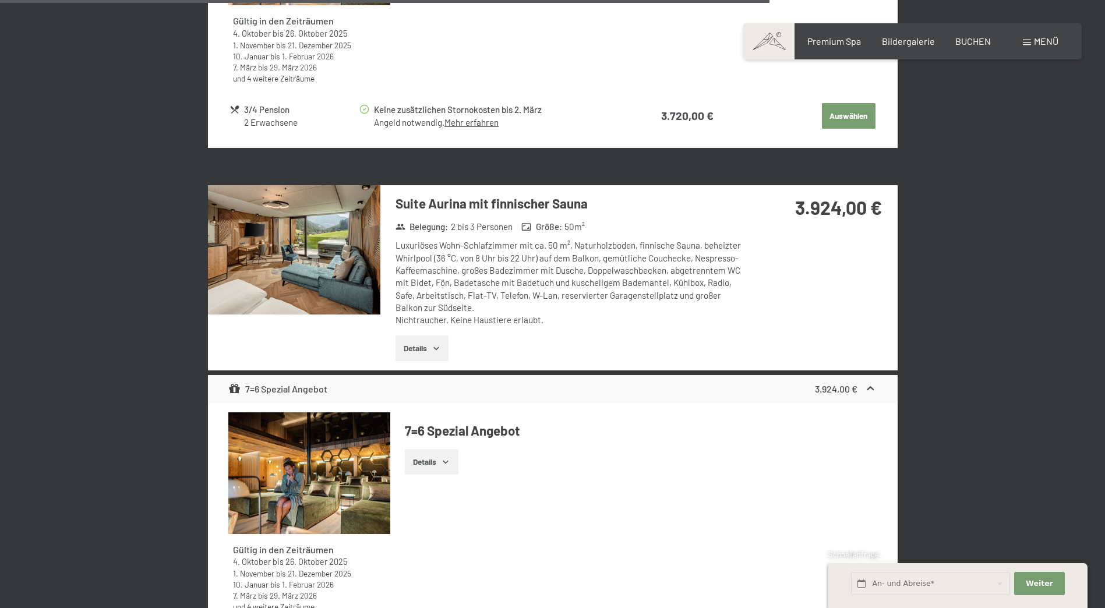
scroll to position [3612, 0]
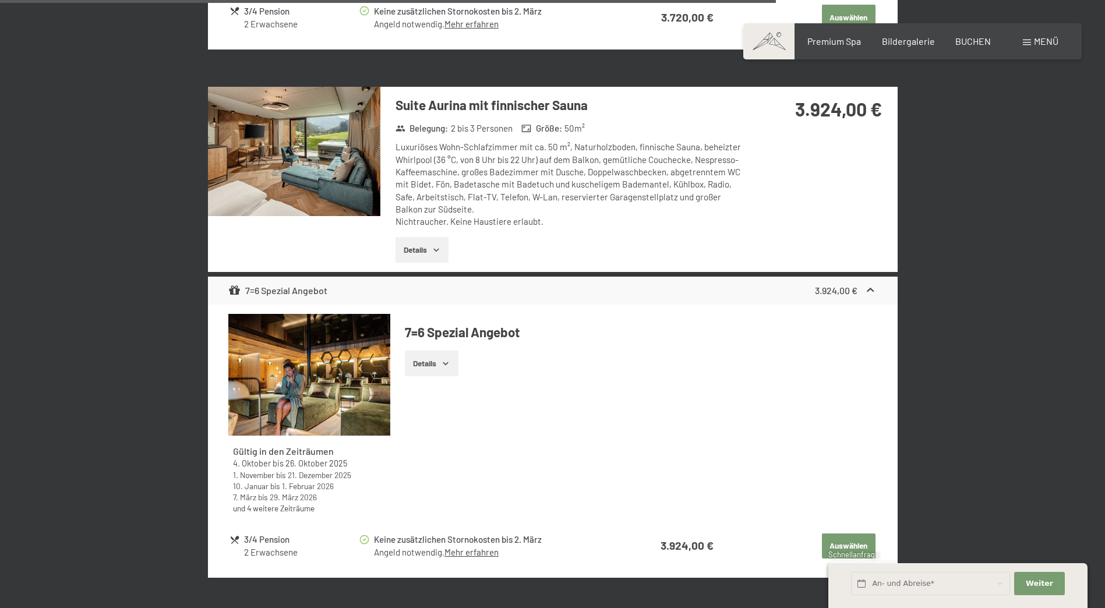
click at [330, 186] on img at bounding box center [294, 151] width 172 height 129
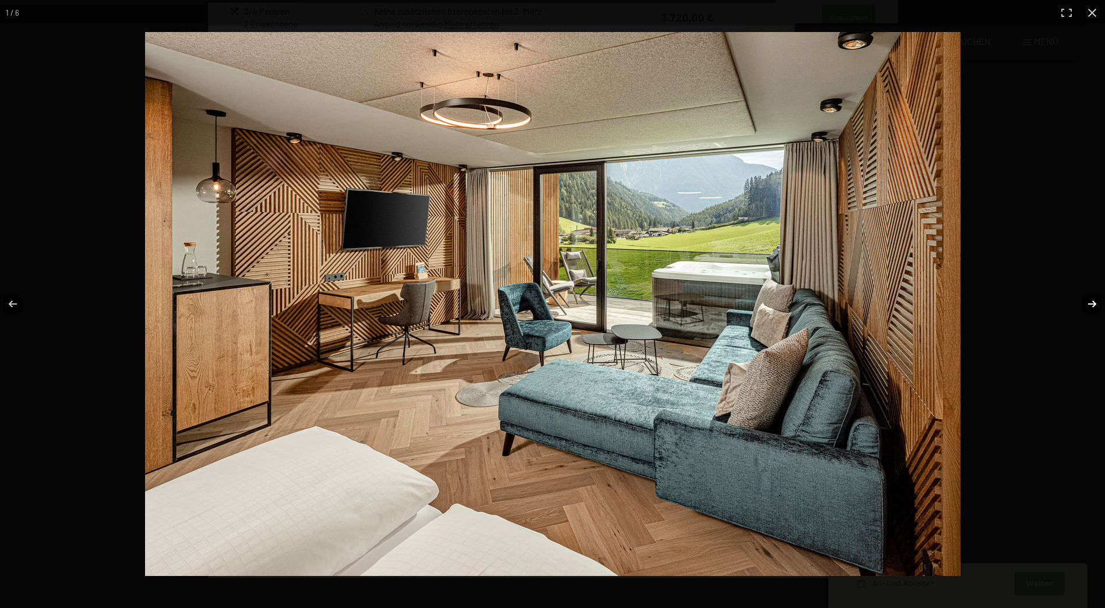
click at [1093, 305] on button "button" at bounding box center [1084, 304] width 41 height 58
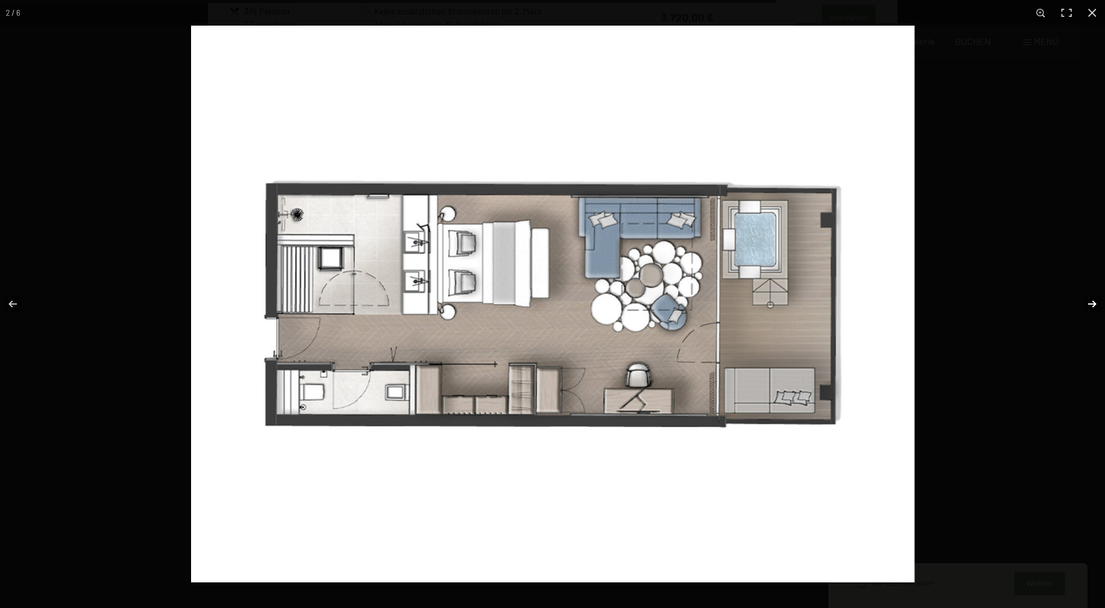
click at [1093, 305] on button "button" at bounding box center [1084, 304] width 41 height 58
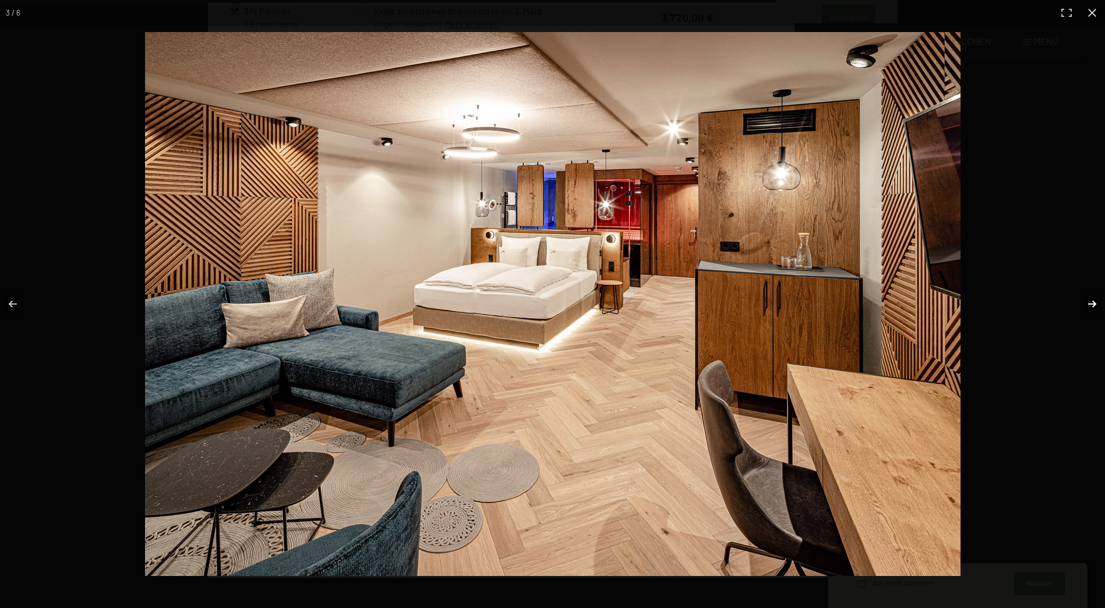
click at [1093, 305] on button "button" at bounding box center [1084, 304] width 41 height 58
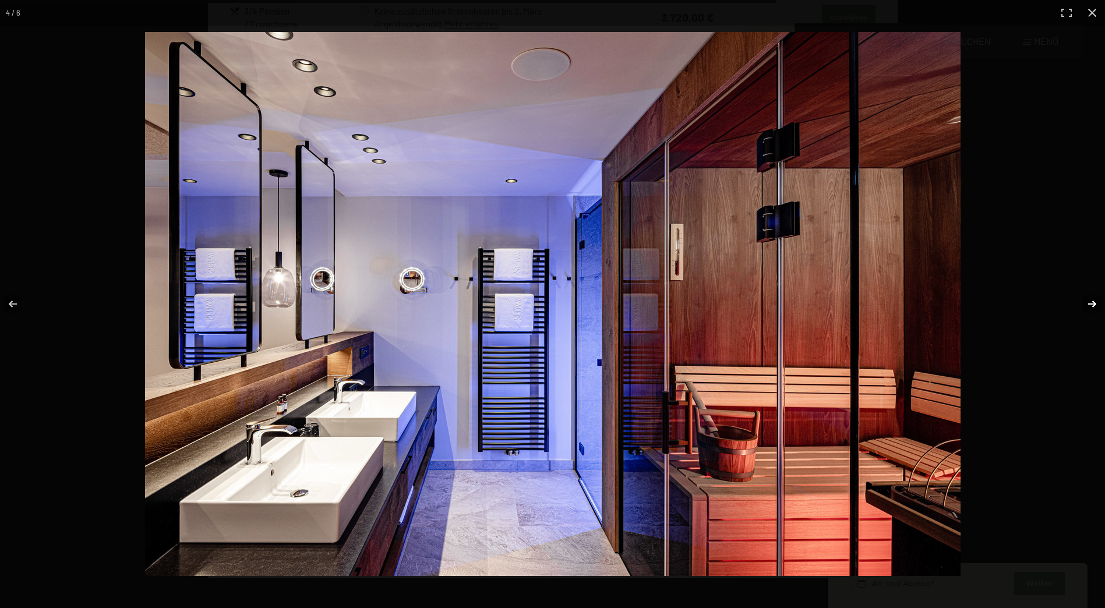
click at [1093, 305] on button "button" at bounding box center [1084, 304] width 41 height 58
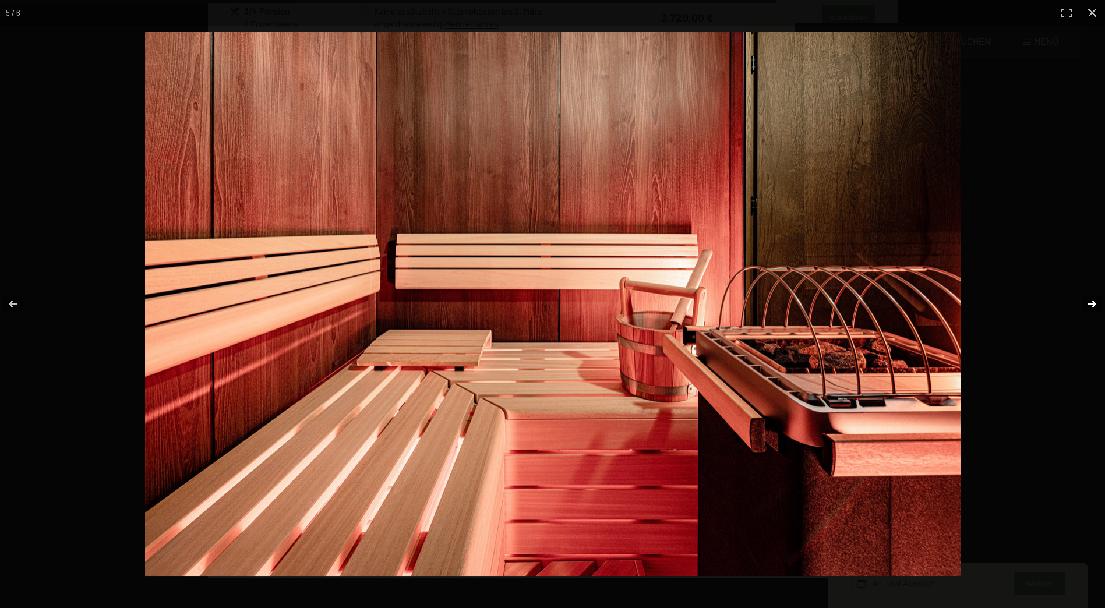
click at [1093, 305] on button "button" at bounding box center [1084, 304] width 41 height 58
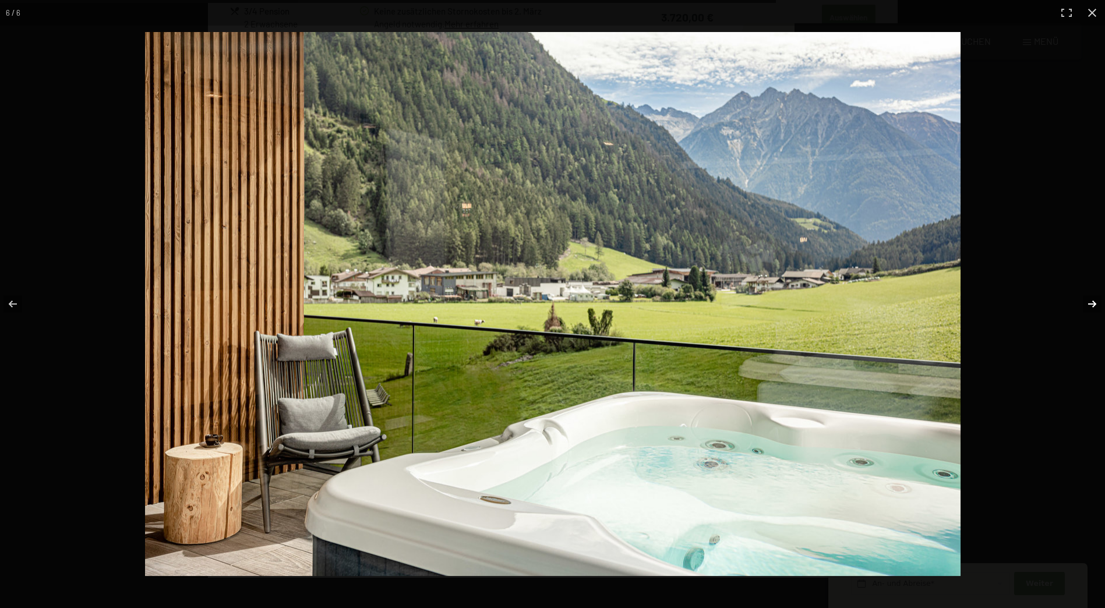
click at [1093, 305] on button "button" at bounding box center [1084, 304] width 41 height 58
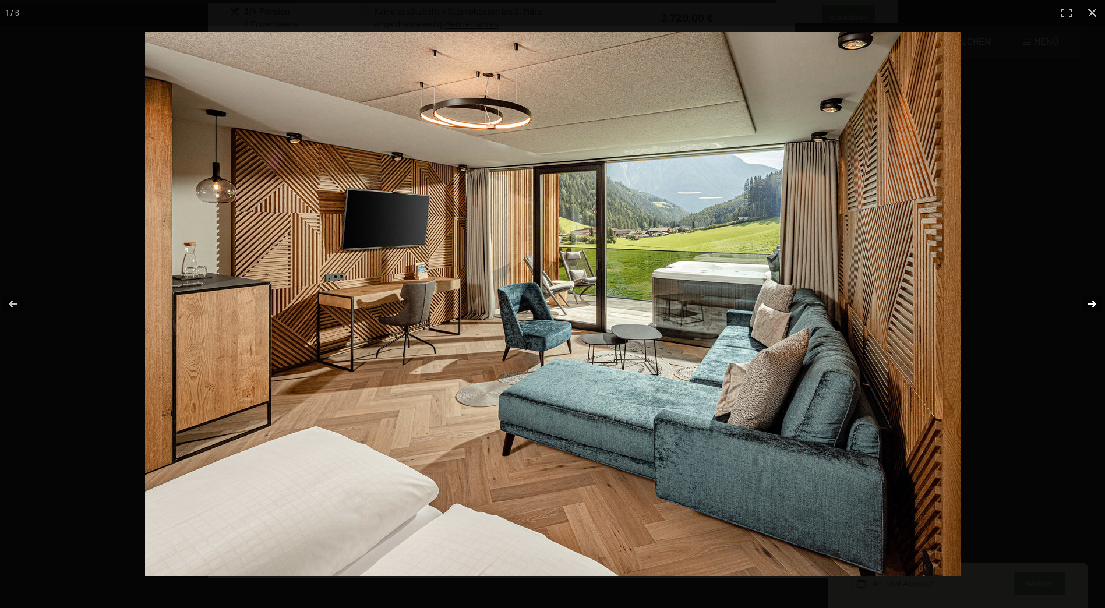
click at [1093, 305] on button "button" at bounding box center [1084, 304] width 41 height 58
